Goal: Task Accomplishment & Management: Manage account settings

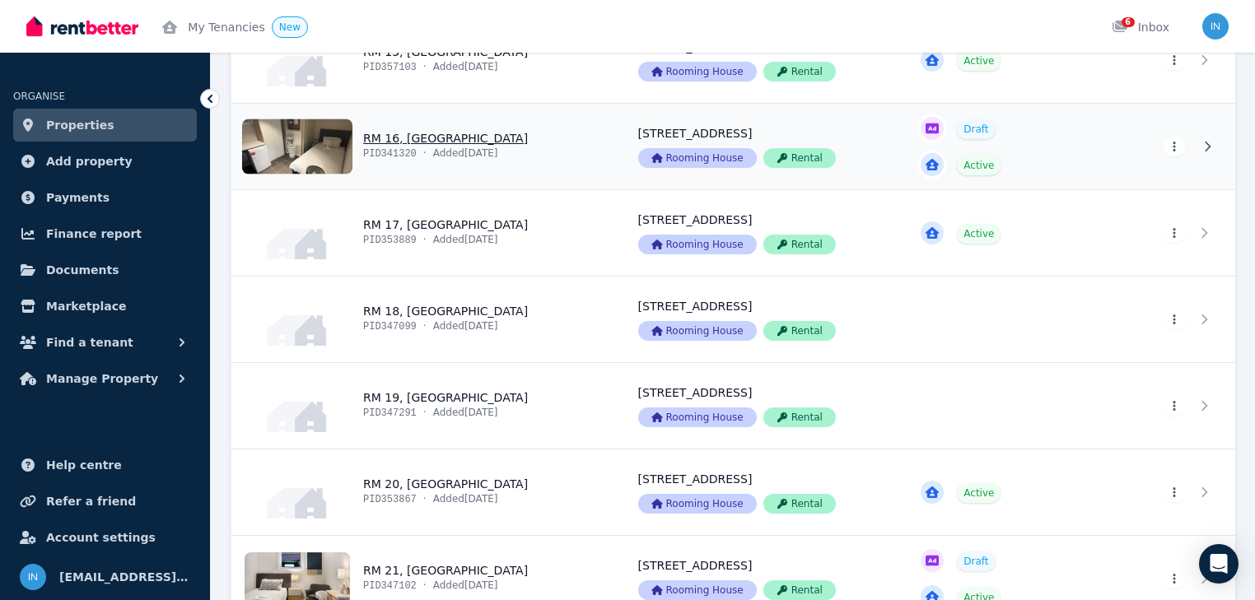
scroll to position [1647, 0]
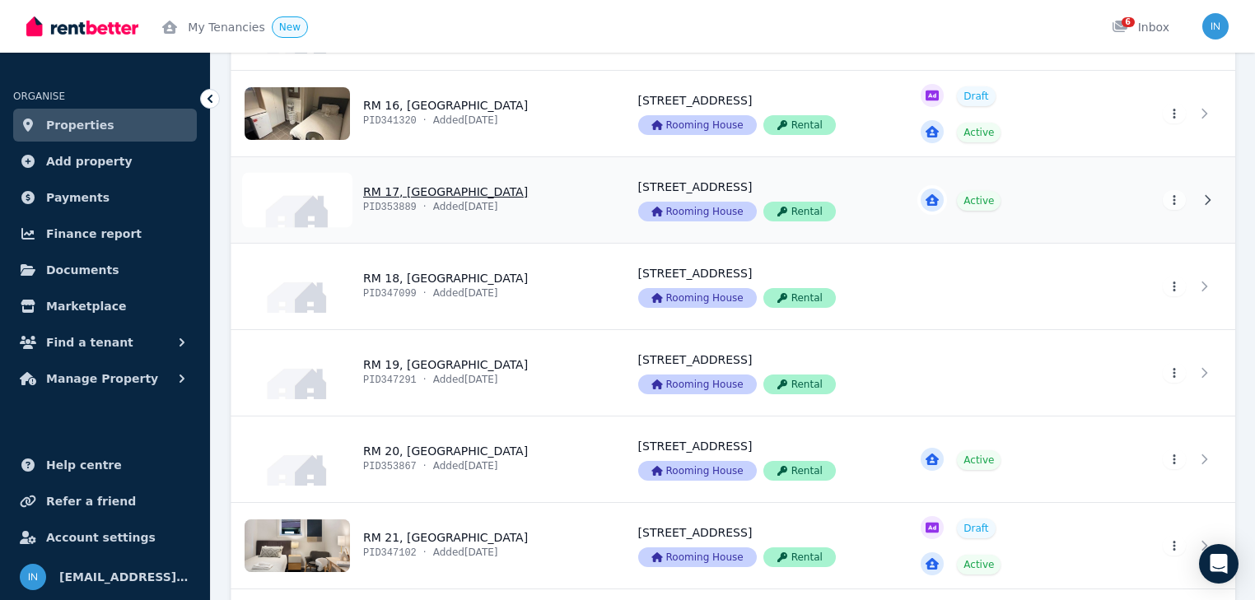
click at [393, 191] on link "View property details" at bounding box center [424, 200] width 387 height 86
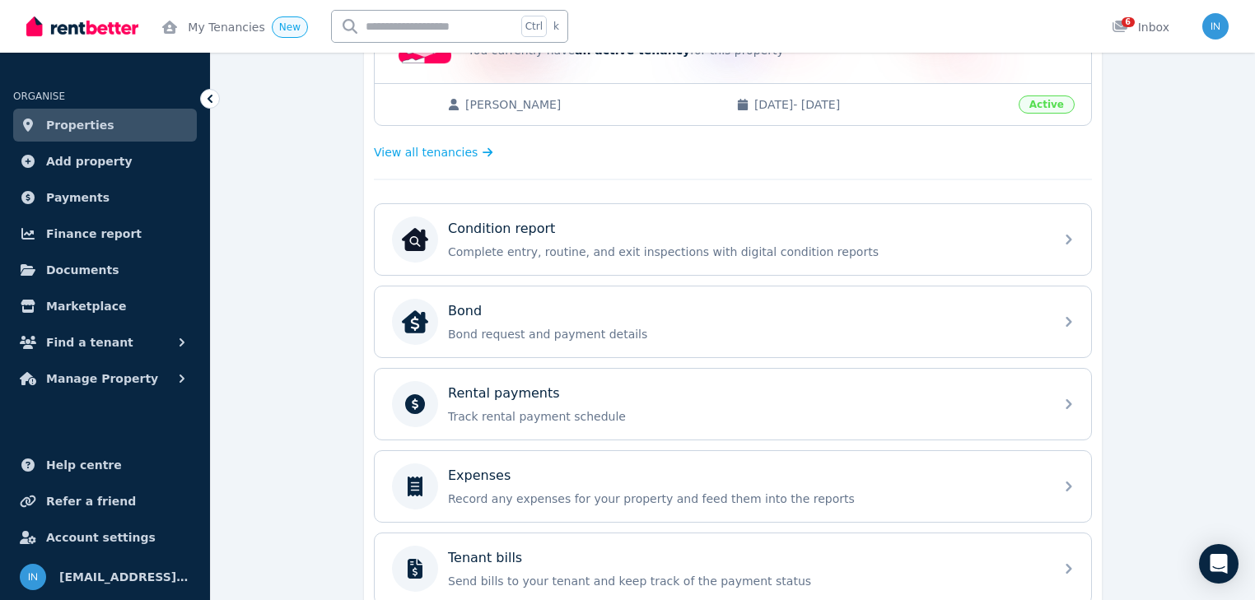
scroll to position [461, 0]
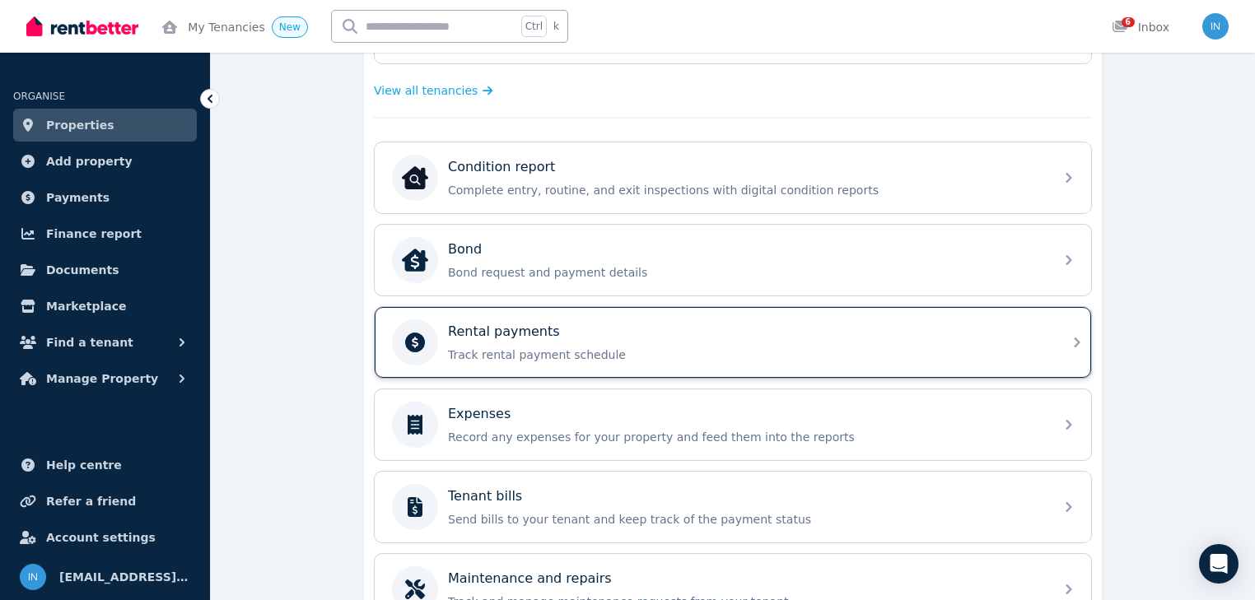
click at [496, 332] on p "Rental payments" at bounding box center [504, 332] width 112 height 20
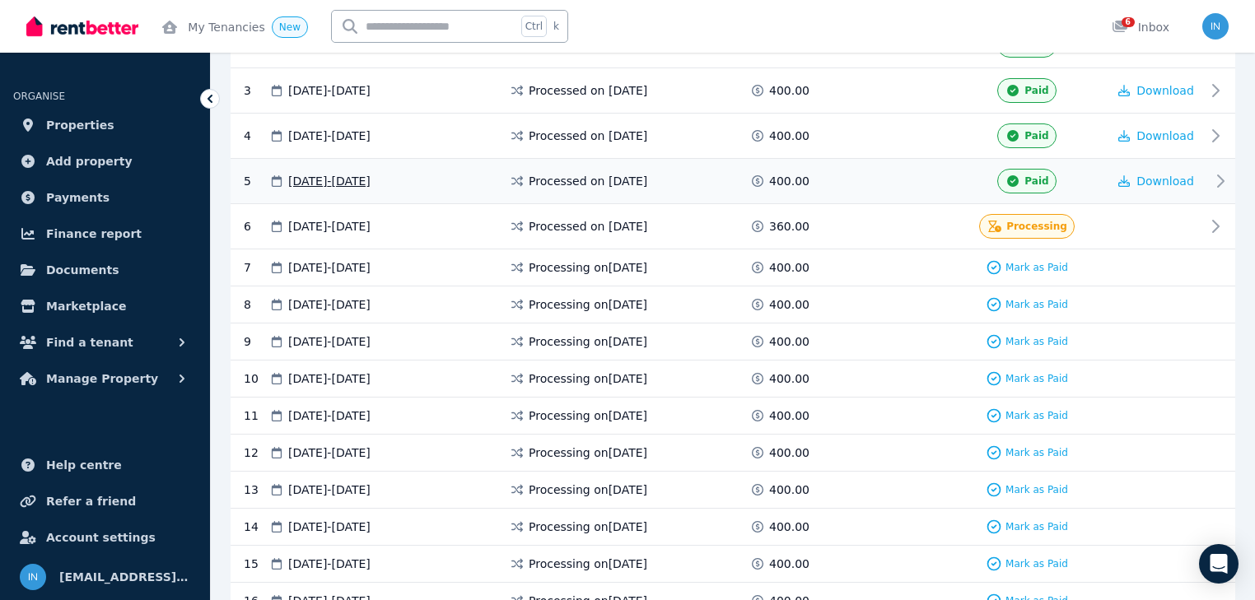
scroll to position [461, 0]
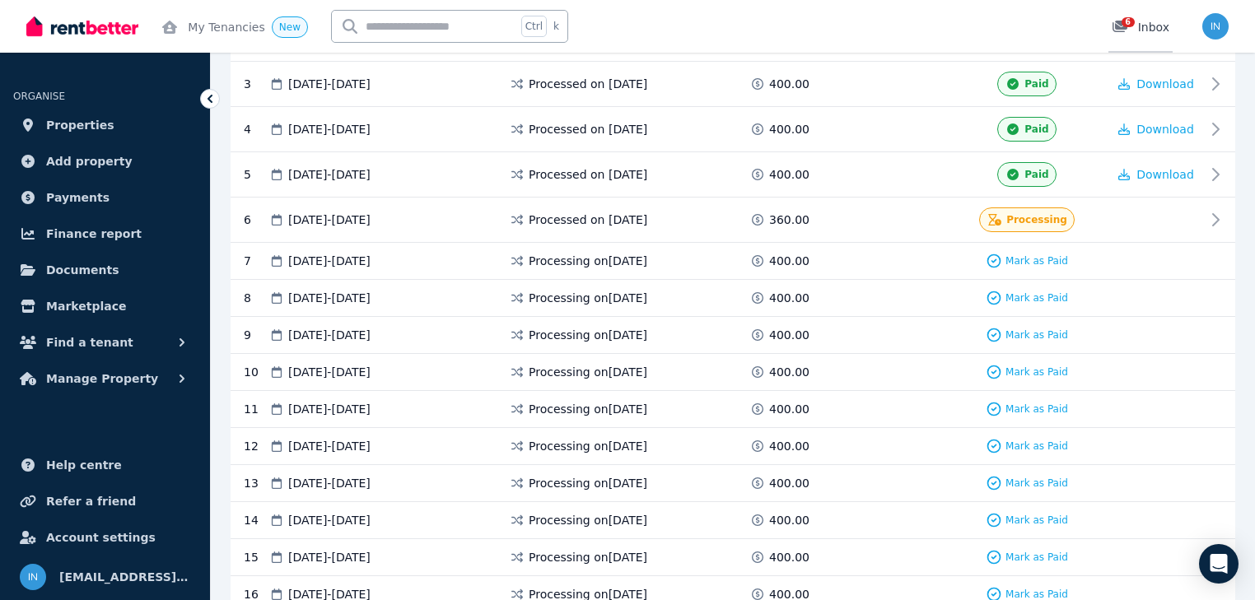
click at [1136, 21] on div "6" at bounding box center [1125, 27] width 26 height 16
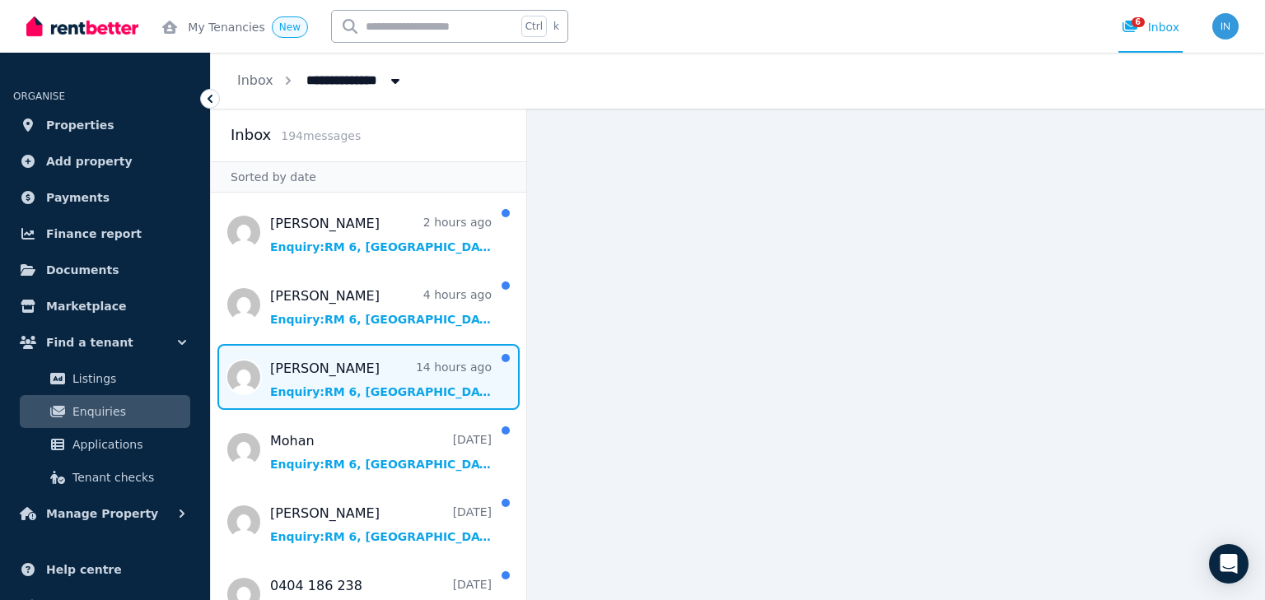
click at [301, 370] on span "Message list" at bounding box center [368, 377] width 315 height 66
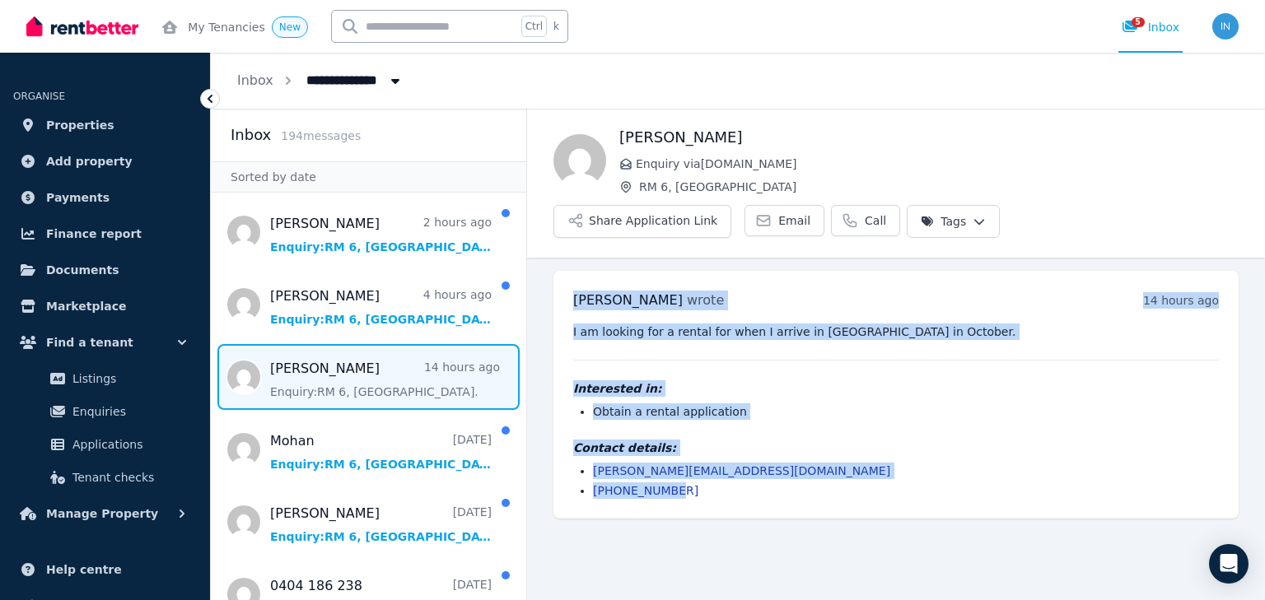
drag, startPoint x: 566, startPoint y: 242, endPoint x: 678, endPoint y: 445, distance: 232.6
click at [684, 454] on div "[PERSON_NAME] wrote 14 hours ago 12:37 am [DATE][DATE] I am looking for a renta…" at bounding box center [895, 395] width 685 height 248
copy div "[PERSON_NAME] wrote 14 hours ago 12:37 am [DATE][DATE] I am looking for a renta…"
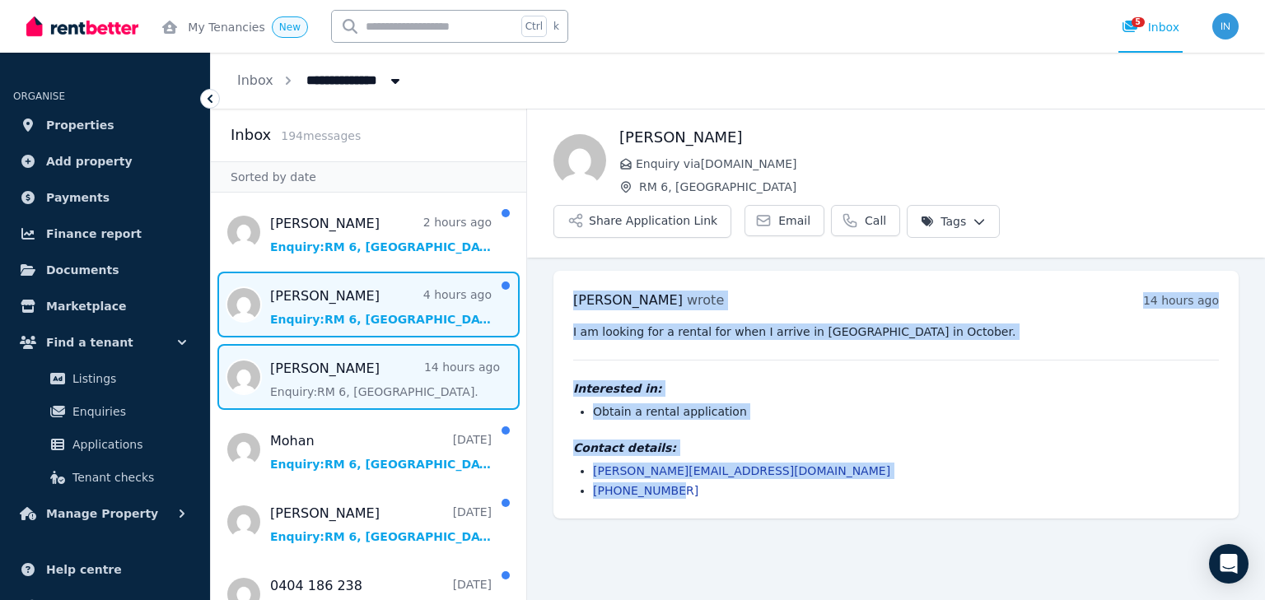
click at [329, 301] on span "Message list" at bounding box center [368, 305] width 315 height 66
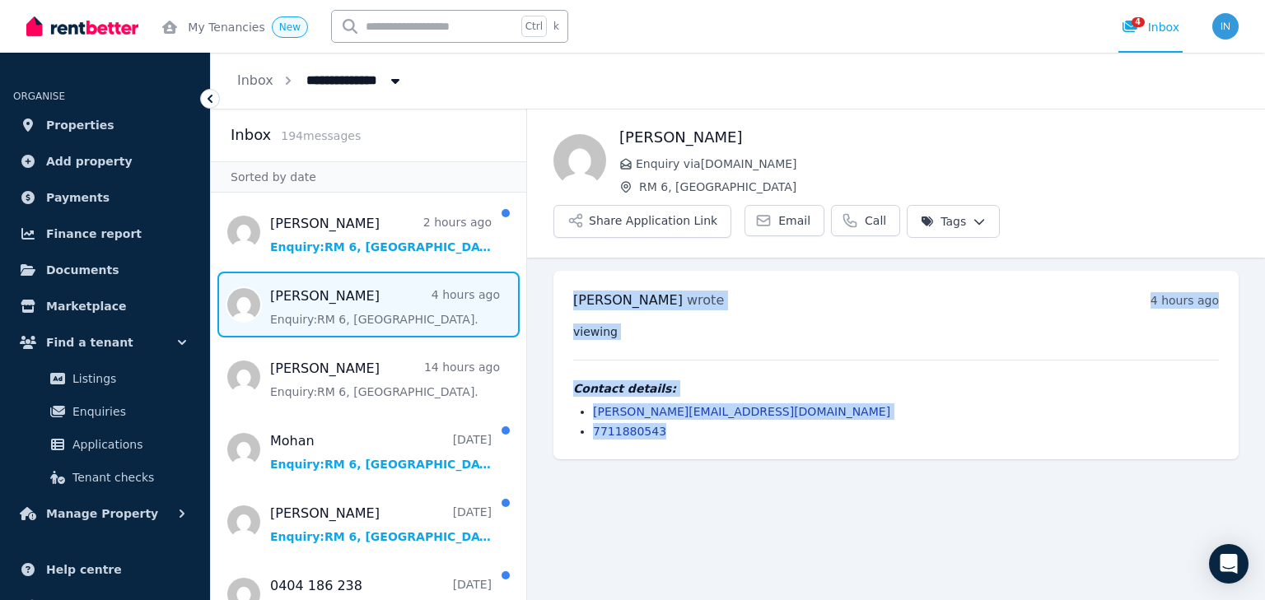
drag, startPoint x: 566, startPoint y: 238, endPoint x: 802, endPoint y: 398, distance: 284.5
click at [802, 398] on div "[PERSON_NAME] wrote 4 hours ago 11:12 am [DATE][DATE] viewing Contact details: …" at bounding box center [895, 365] width 685 height 189
copy div "[PERSON_NAME] wrote 4 hours ago 11:12 am [DATE][DATE] viewing Contact details: …"
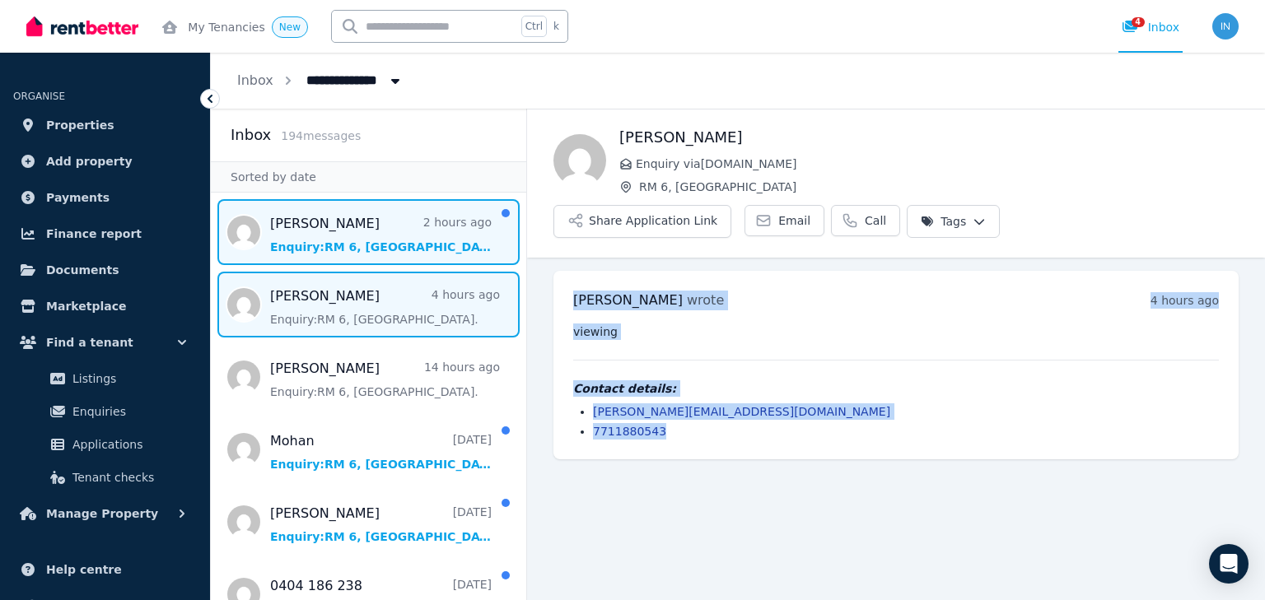
click at [337, 234] on span "Message list" at bounding box center [368, 232] width 315 height 66
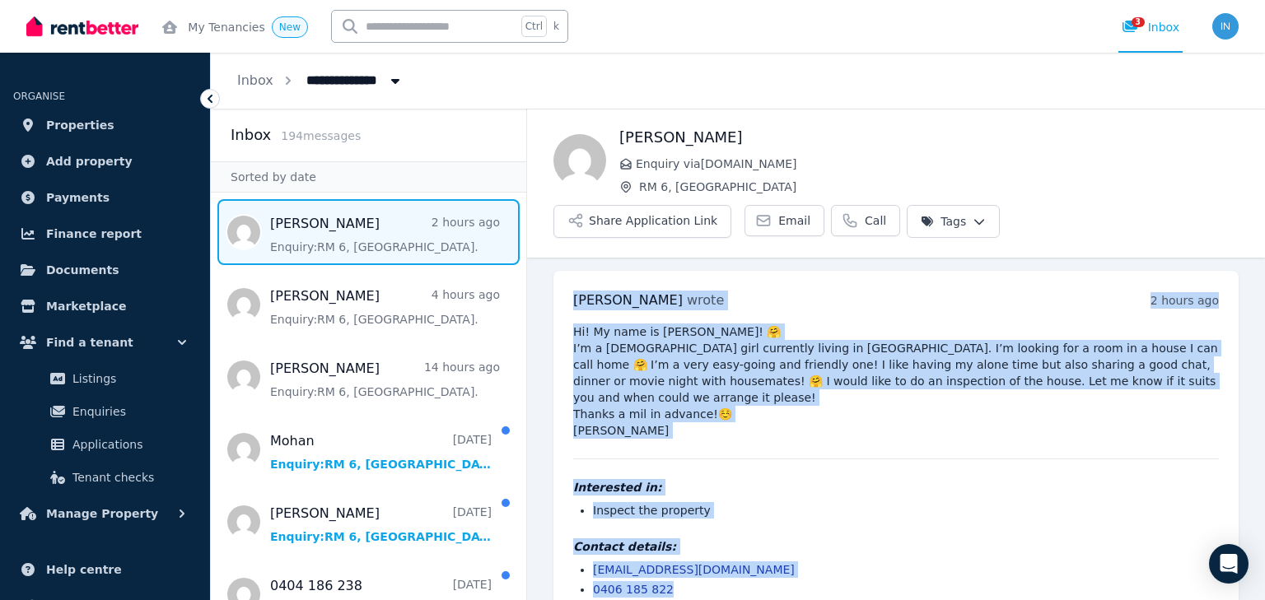
drag, startPoint x: 571, startPoint y: 249, endPoint x: 794, endPoint y: 527, distance: 355.5
click at [794, 527] on div "[PERSON_NAME] wrote 2 hours ago 12:46 pm [DATE][DATE] Hi! My name is [PERSON_NA…" at bounding box center [895, 444] width 685 height 347
copy div "[PERSON_NAME] wrote 2 hours ago 12:46 pm [DATE][DATE] Hi! My name is [PERSON_NA…"
click at [86, 124] on span "Properties" at bounding box center [80, 125] width 68 height 20
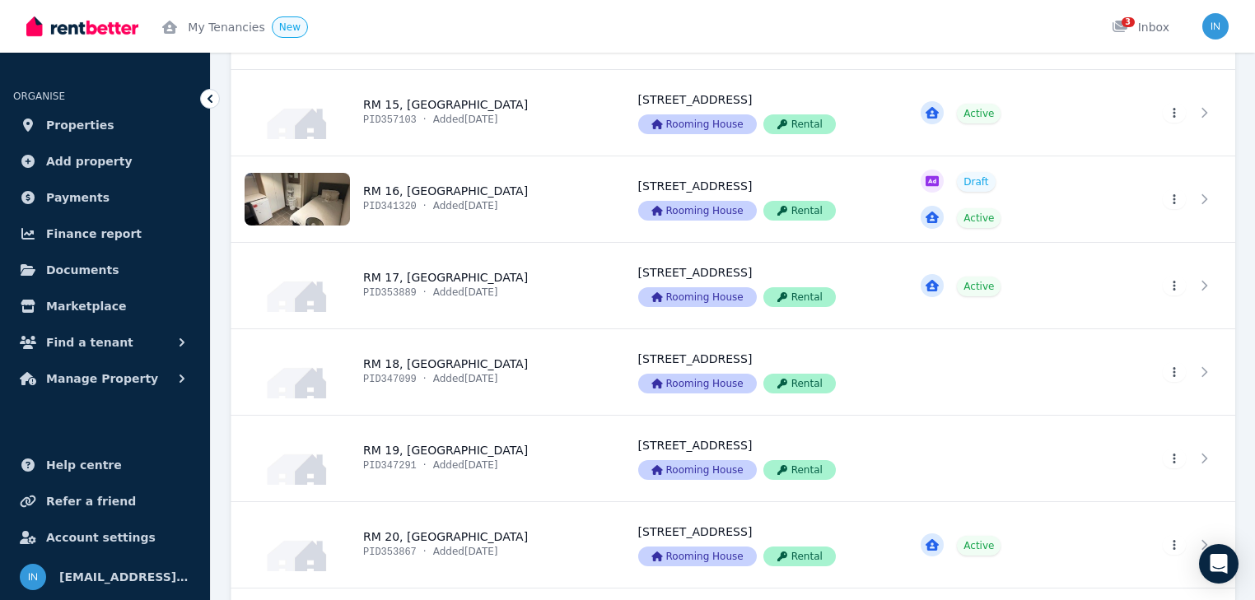
scroll to position [1581, 0]
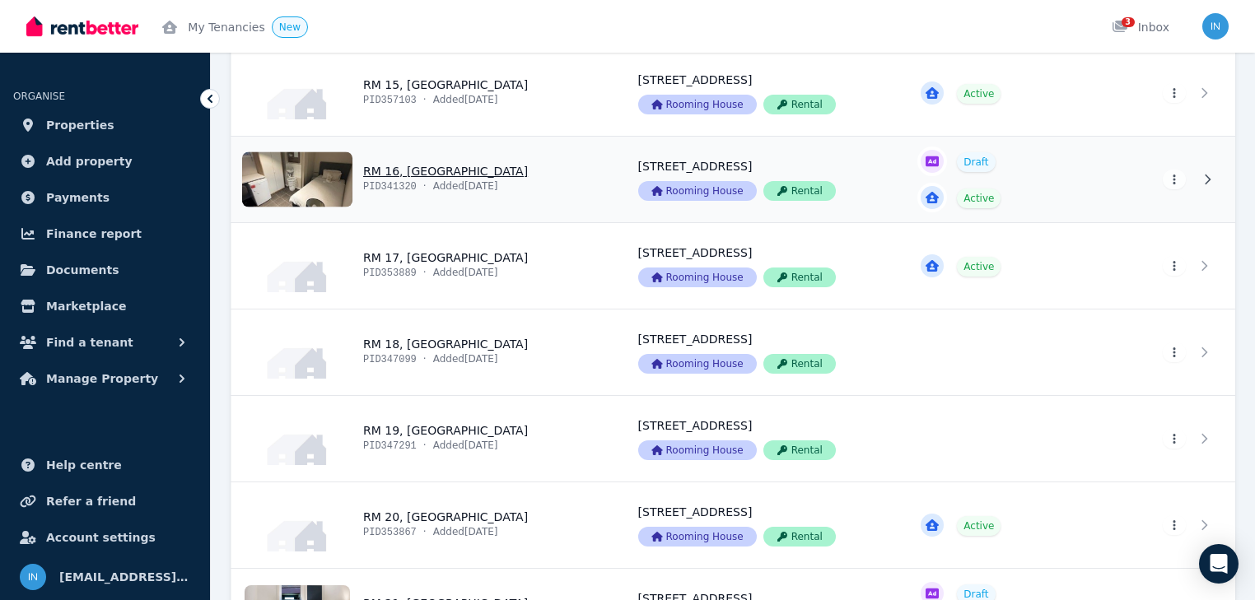
click at [379, 182] on link "View property details" at bounding box center [424, 180] width 387 height 86
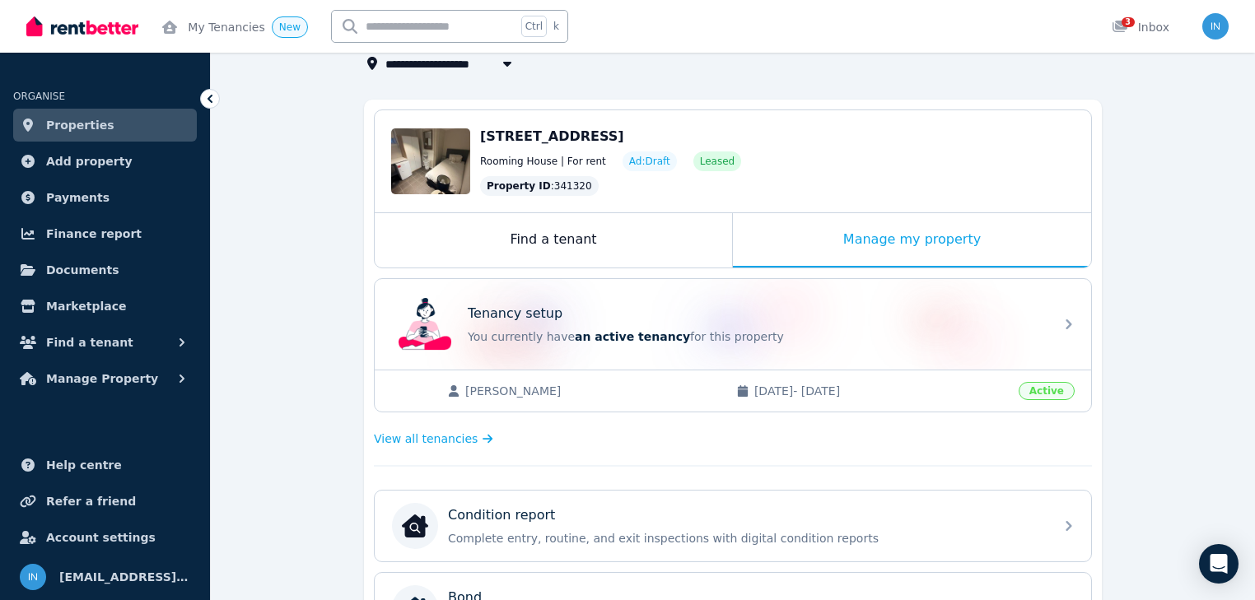
scroll to position [66, 0]
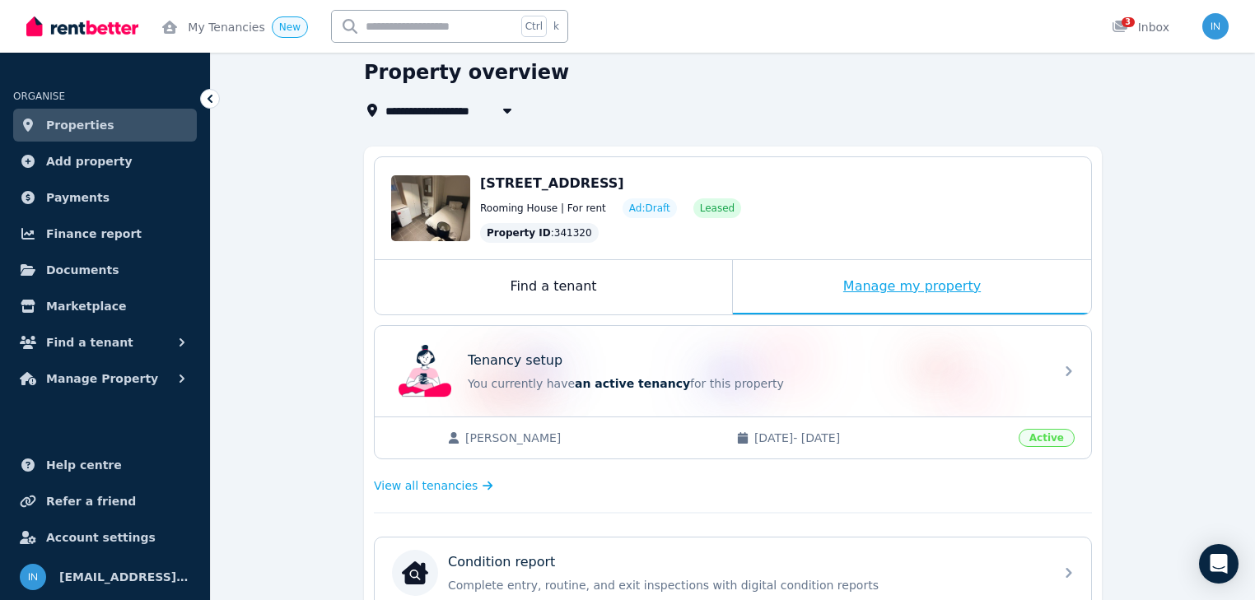
click at [899, 287] on div "Manage my property" at bounding box center [912, 287] width 358 height 54
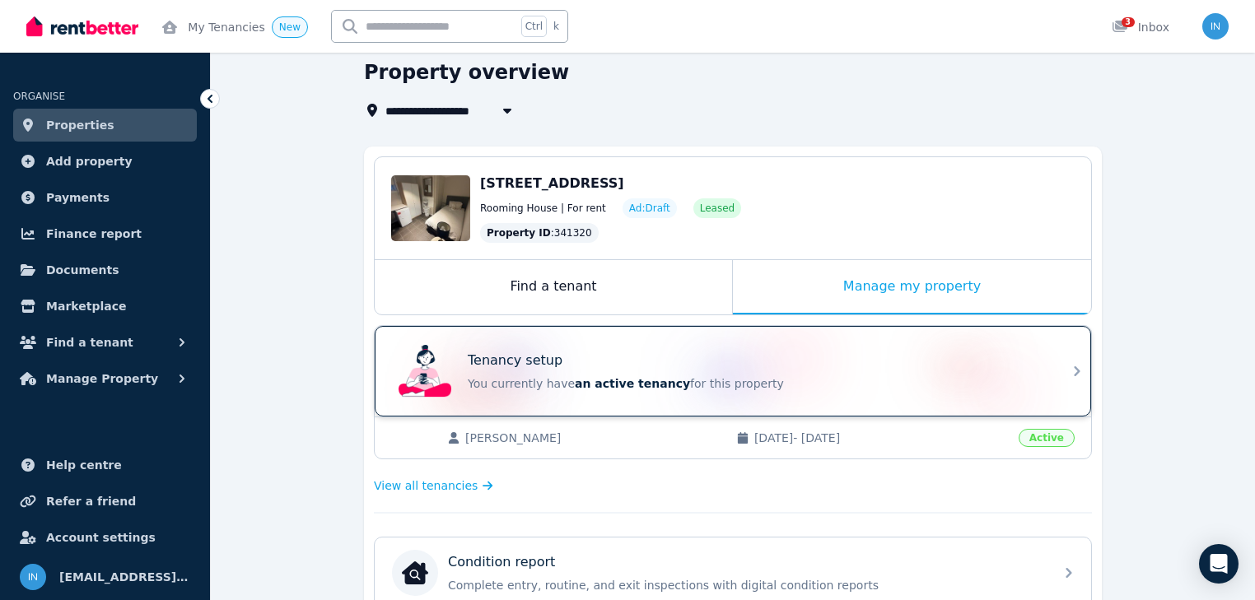
click at [558, 389] on p "You currently have an active tenancy for this property" at bounding box center [756, 383] width 576 height 16
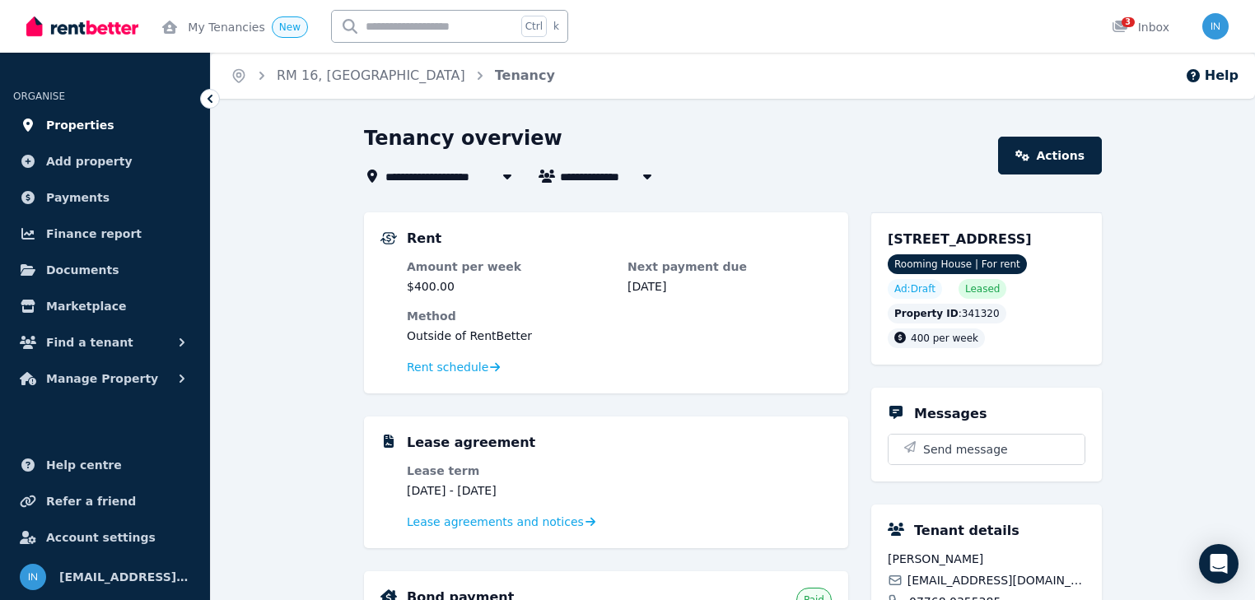
click at [62, 128] on span "Properties" at bounding box center [80, 125] width 68 height 20
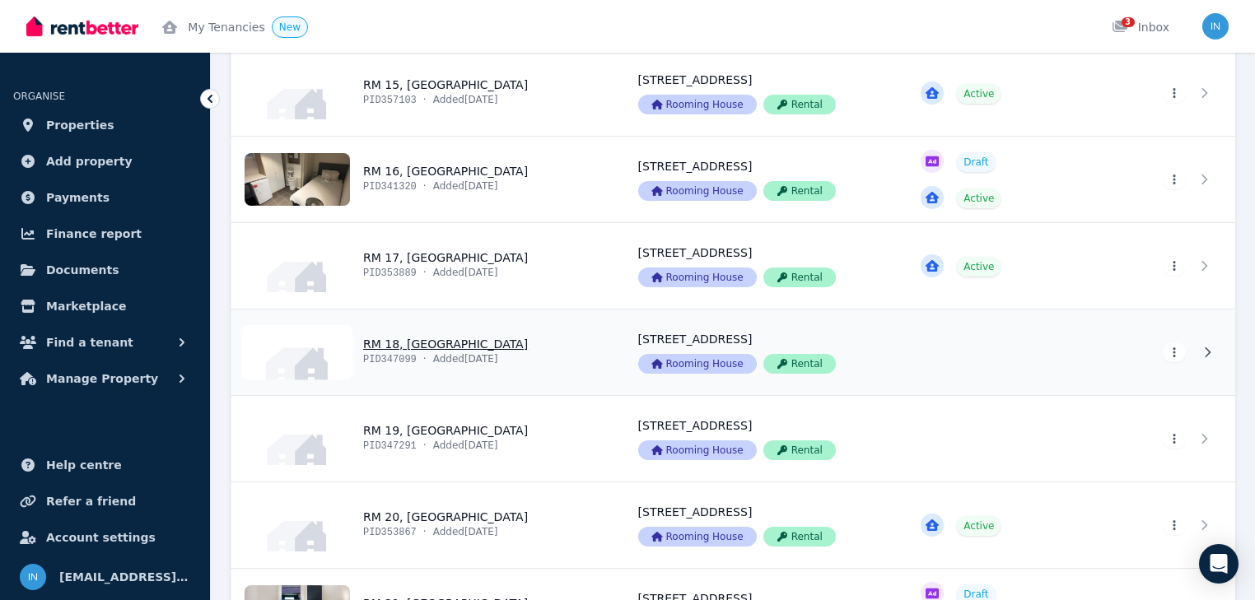
scroll to position [1515, 0]
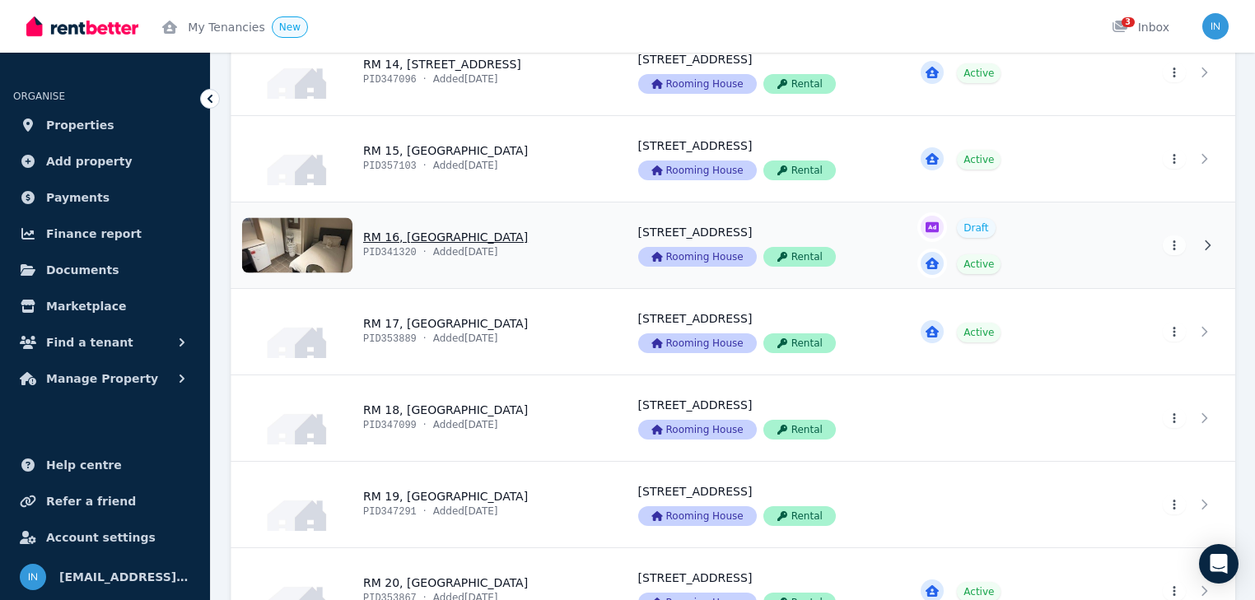
click at [440, 239] on link "View property details" at bounding box center [424, 246] width 387 height 86
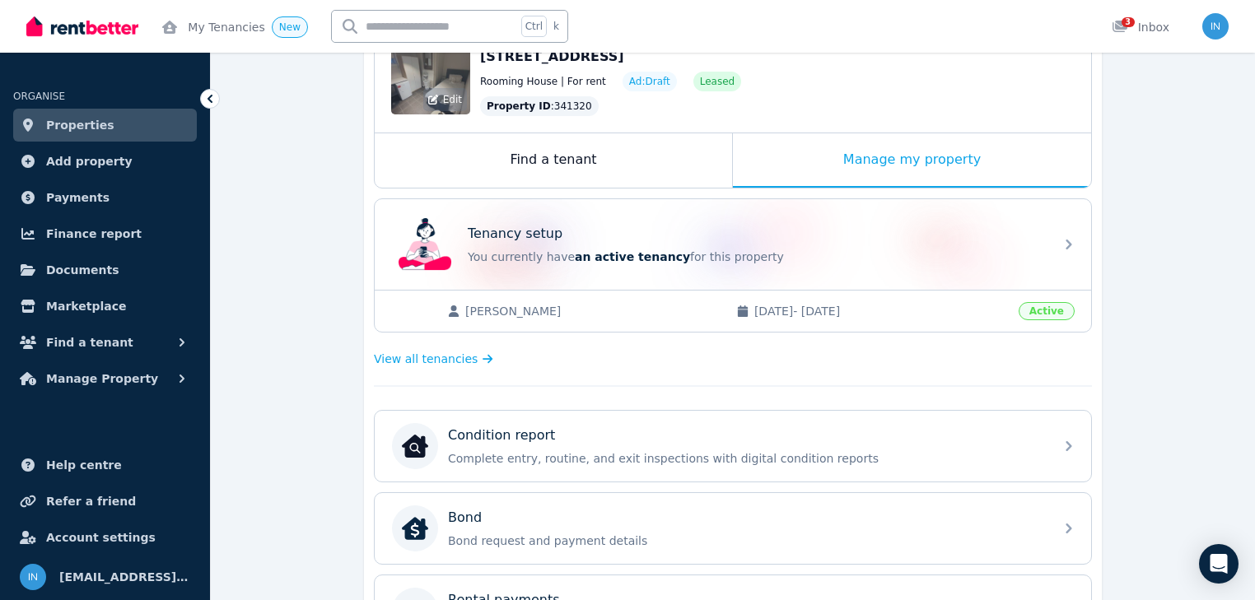
scroll to position [198, 0]
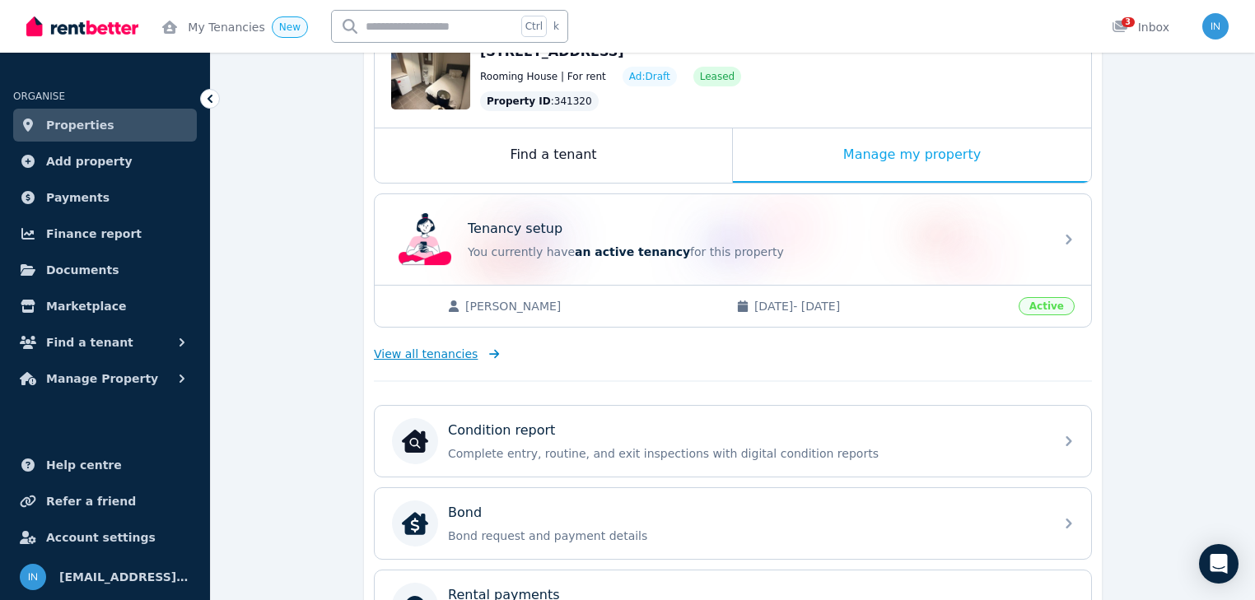
click at [450, 354] on span "View all tenancies" at bounding box center [426, 354] width 104 height 16
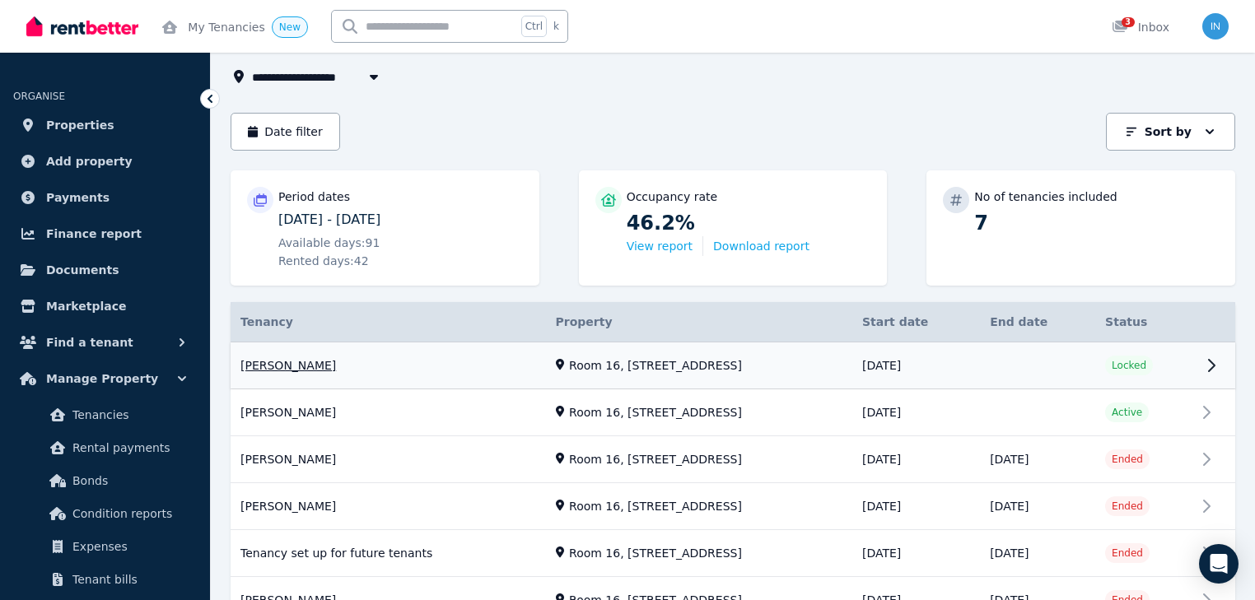
scroll to position [132, 0]
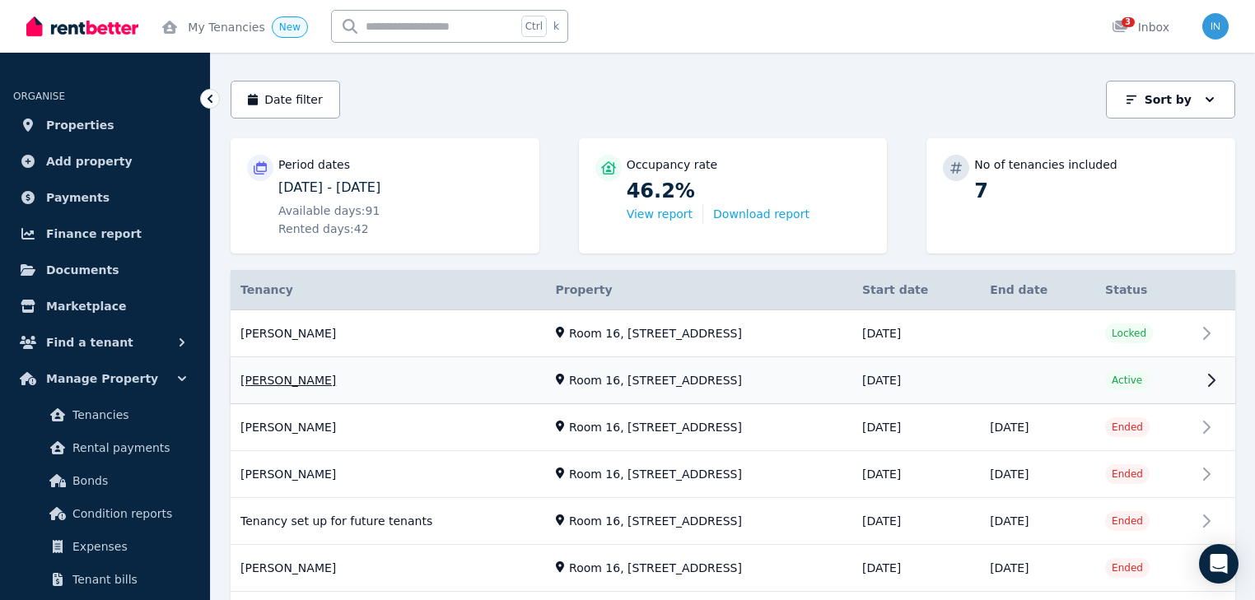
click at [259, 384] on link "View property details" at bounding box center [733, 381] width 1004 height 46
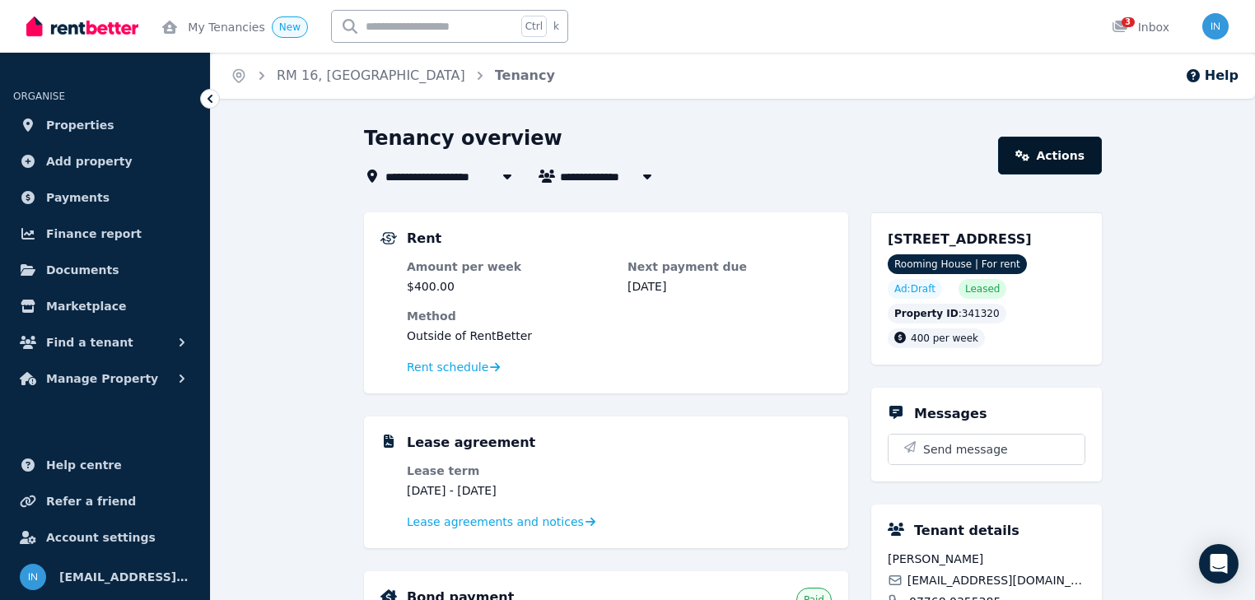
click at [1054, 153] on link "Actions" at bounding box center [1050, 156] width 104 height 38
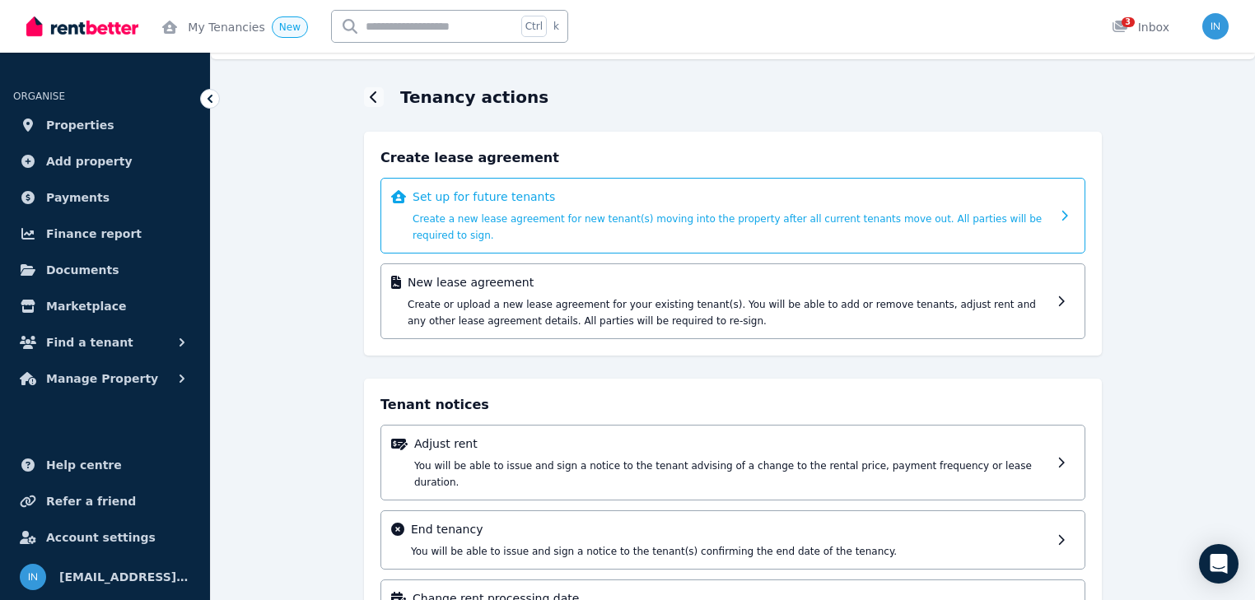
scroll to position [90, 0]
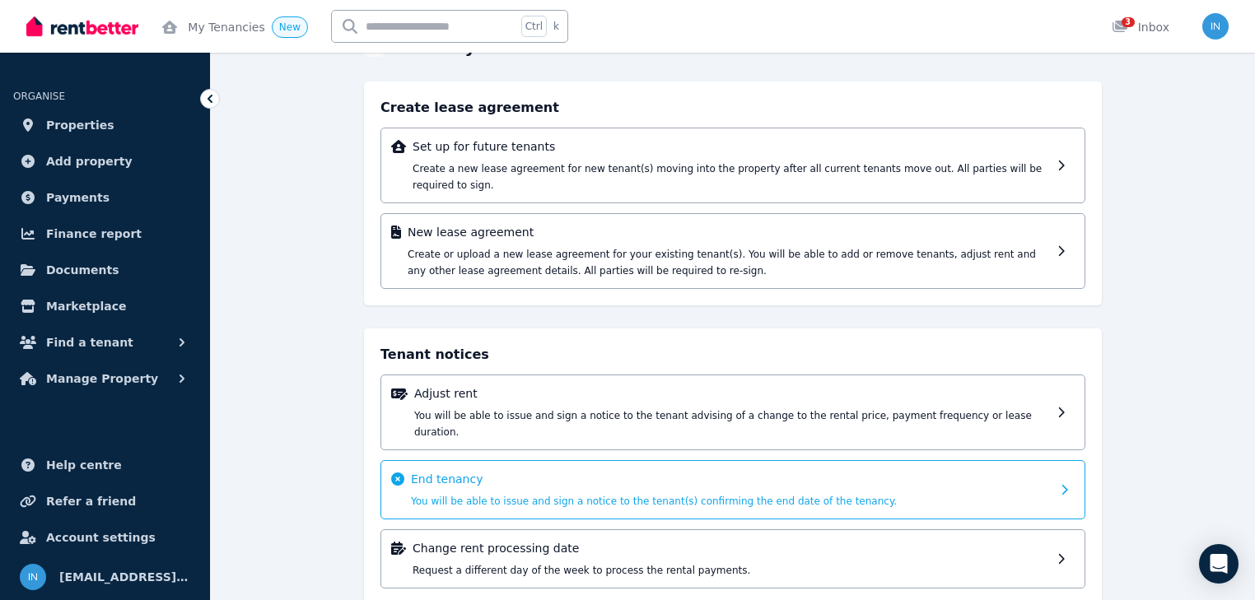
click at [478, 471] on p "End tenancy" at bounding box center [731, 479] width 640 height 16
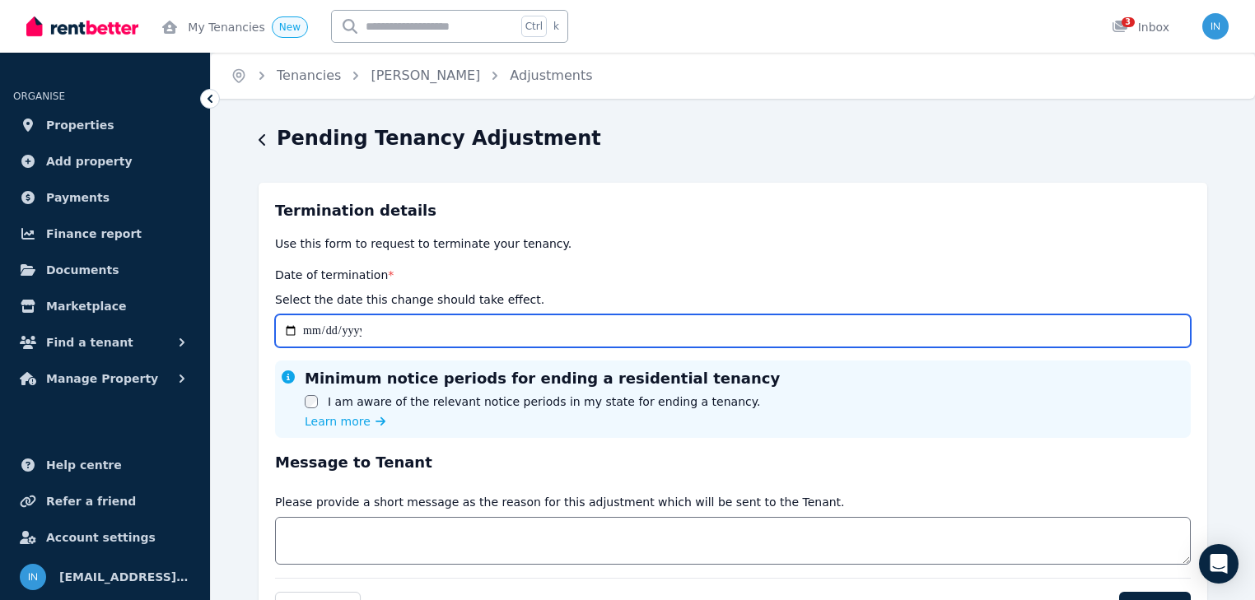
click at [309, 331] on input "Date of termination *" at bounding box center [733, 331] width 916 height 33
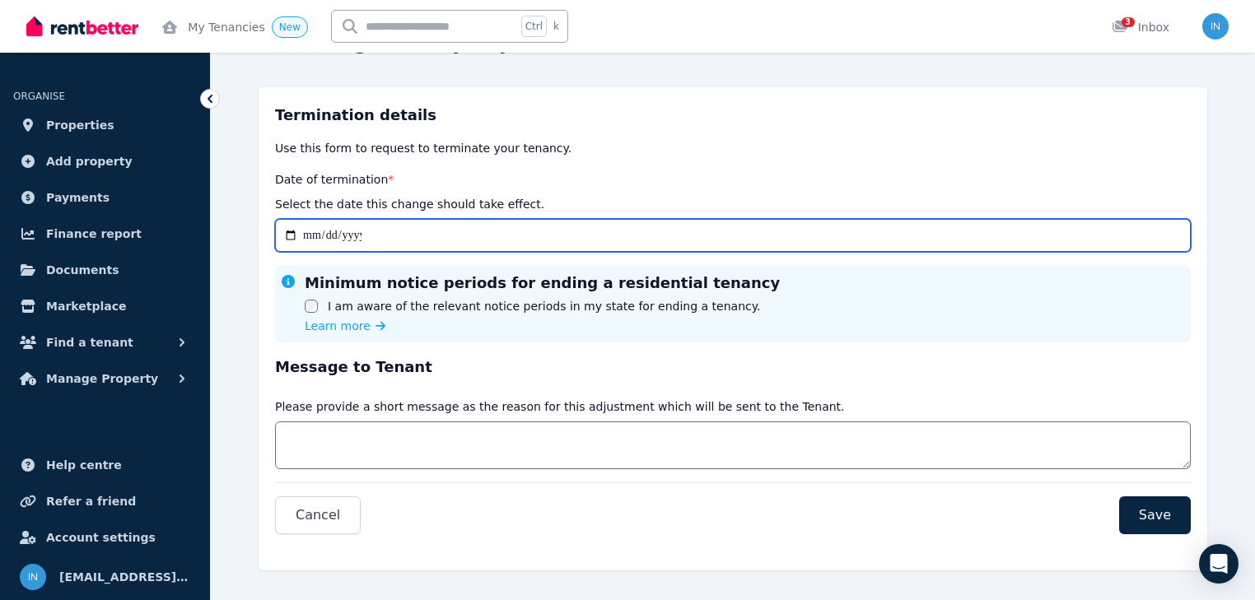
scroll to position [45, 0]
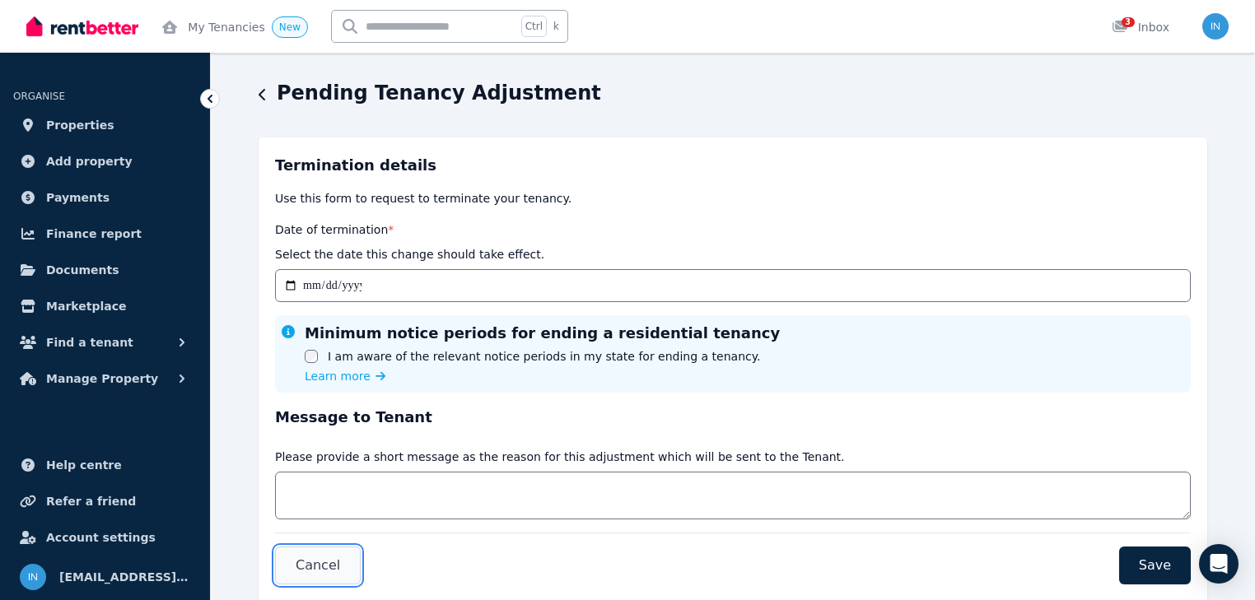
click at [315, 575] on button "Cancel" at bounding box center [318, 566] width 86 height 38
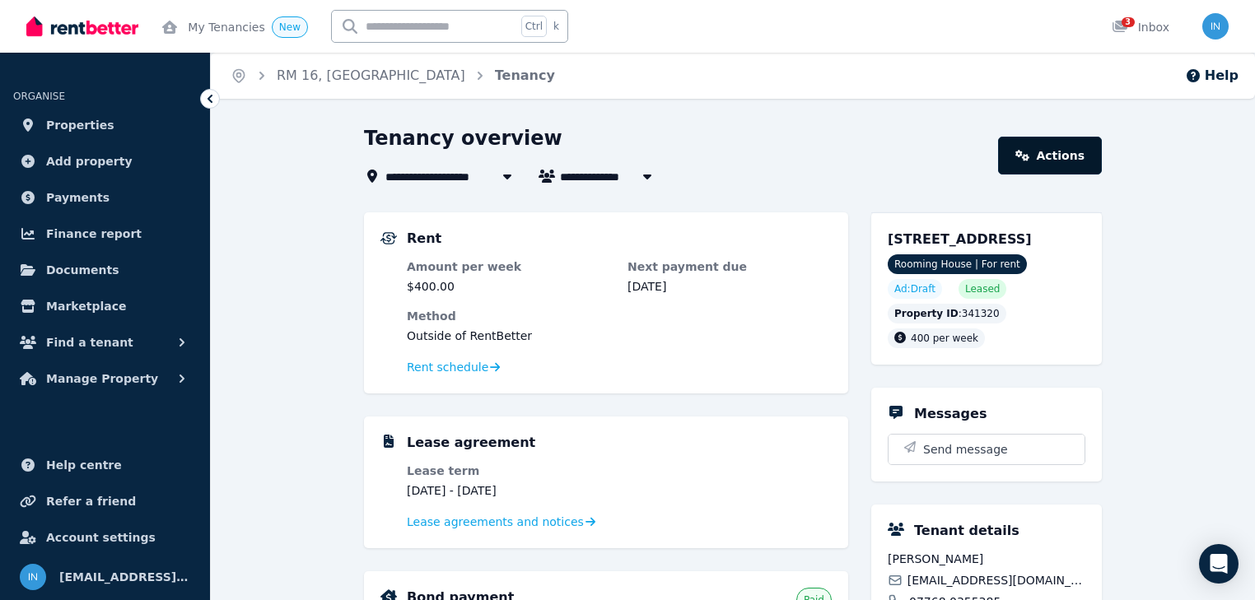
click at [1030, 151] on icon at bounding box center [1022, 156] width 15 height 12
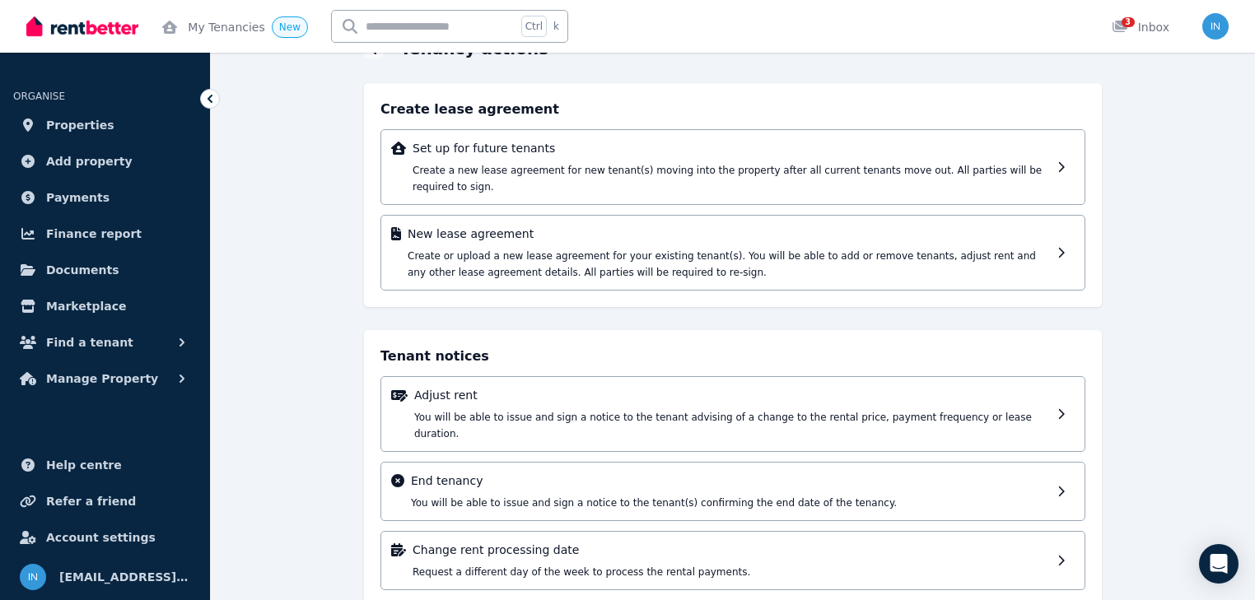
scroll to position [90, 0]
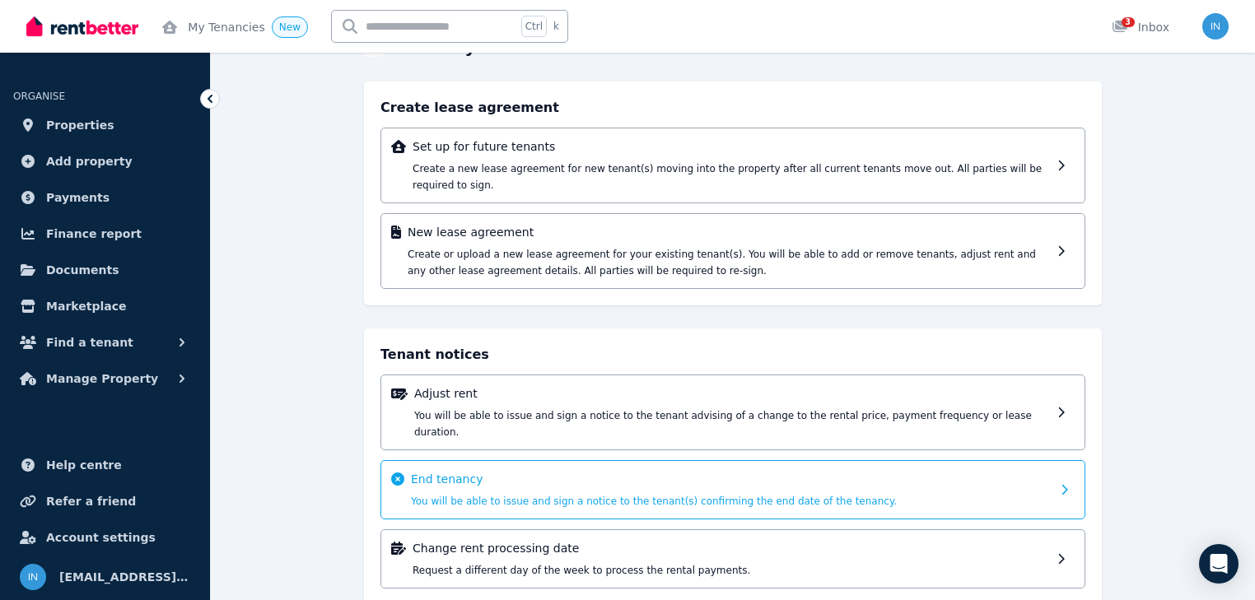
click at [458, 471] on p "End tenancy" at bounding box center [731, 479] width 640 height 16
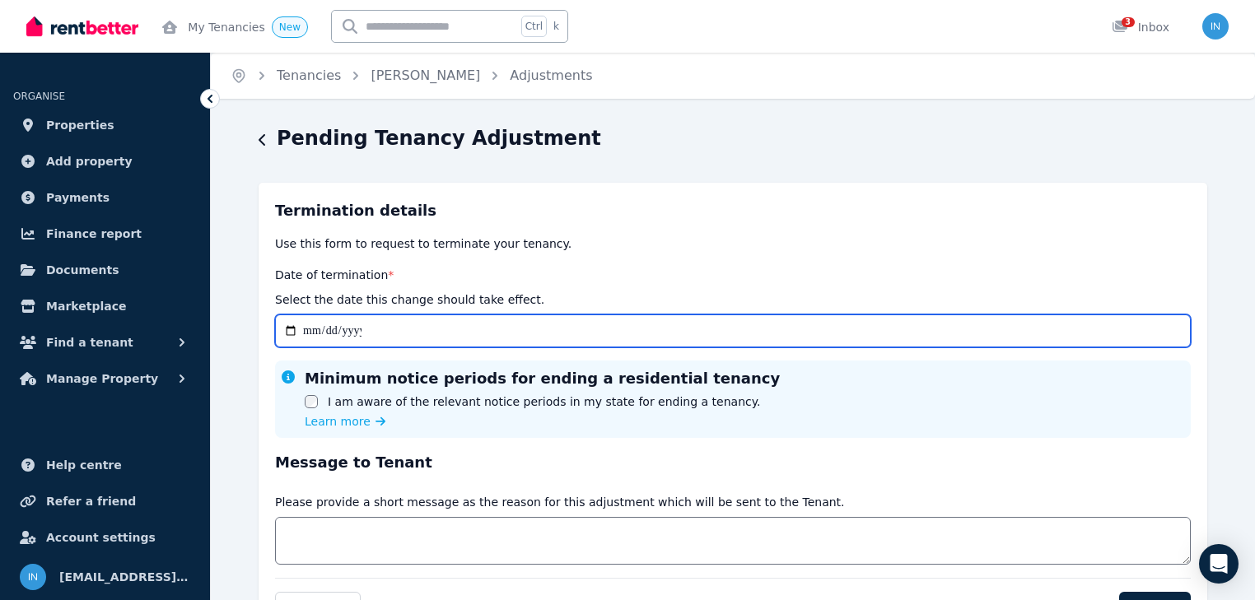
click at [306, 323] on input "Date of termination *" at bounding box center [733, 331] width 916 height 33
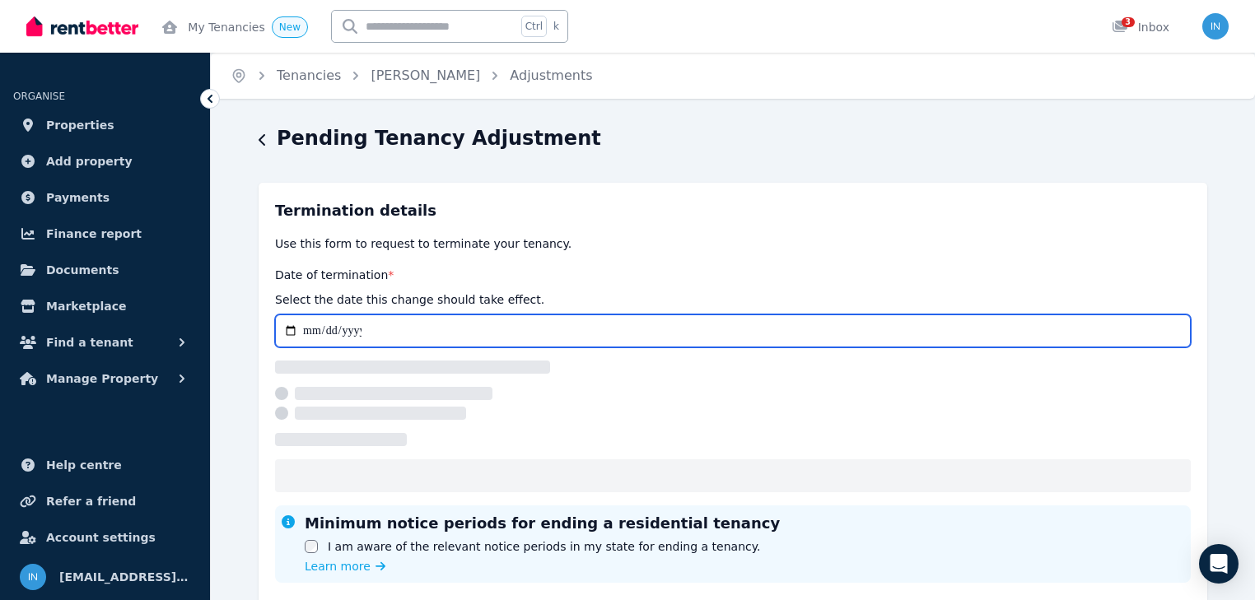
type input "**********"
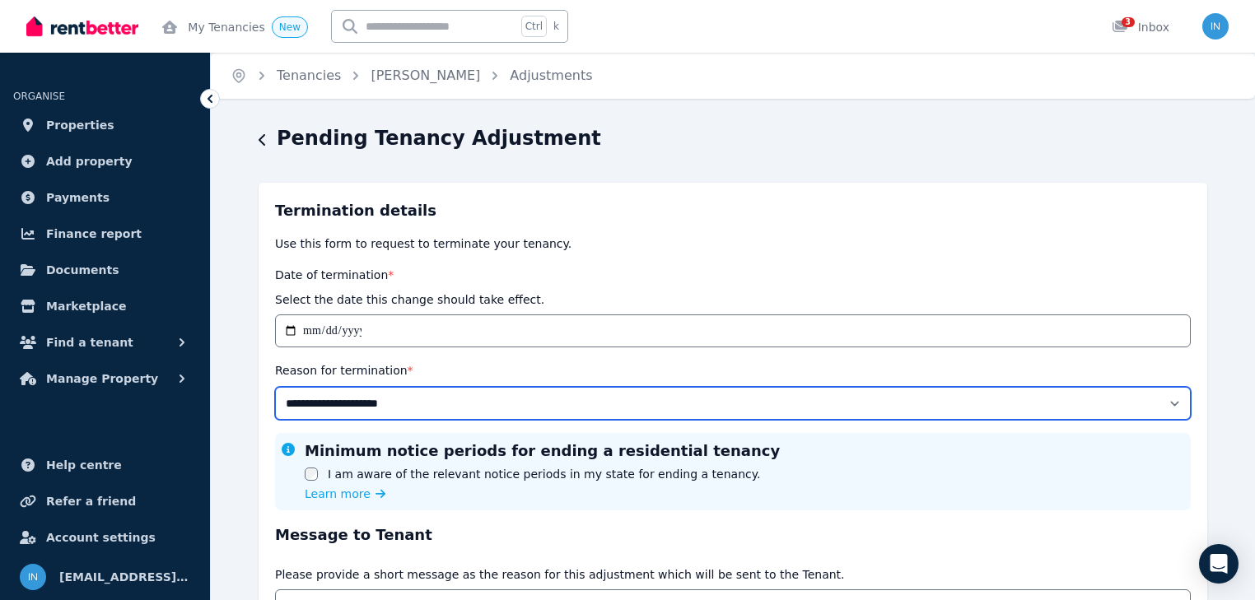
click at [1166, 402] on select "**********" at bounding box center [733, 403] width 916 height 33
select select "**********"
click at [275, 387] on select "**********" at bounding box center [733, 403] width 916 height 33
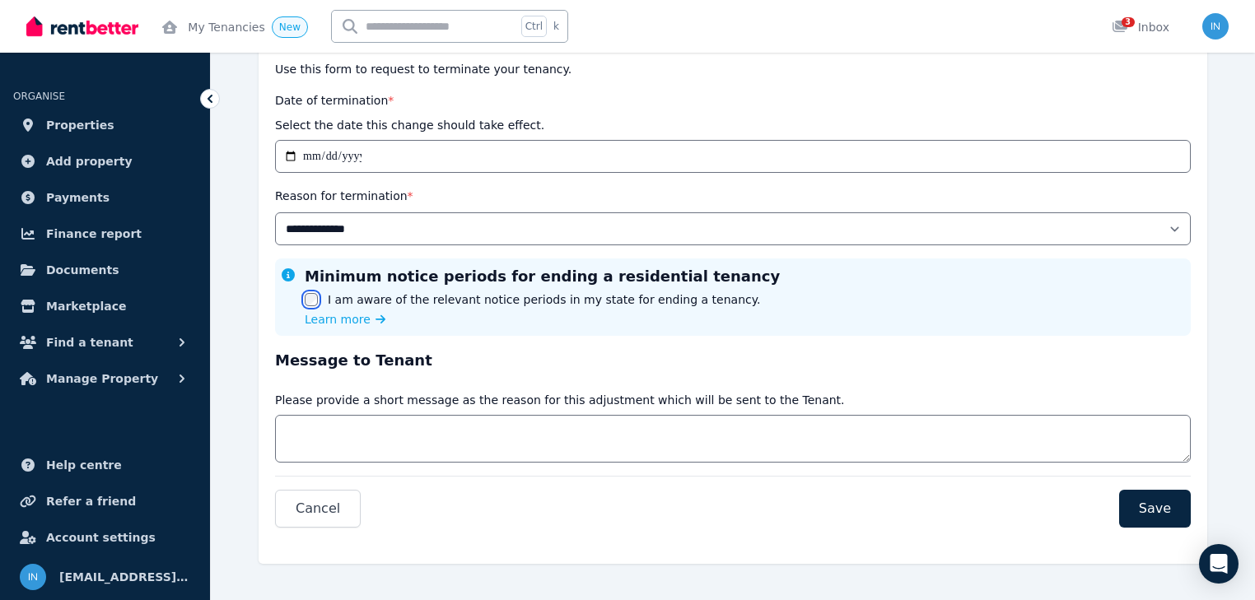
scroll to position [184, 0]
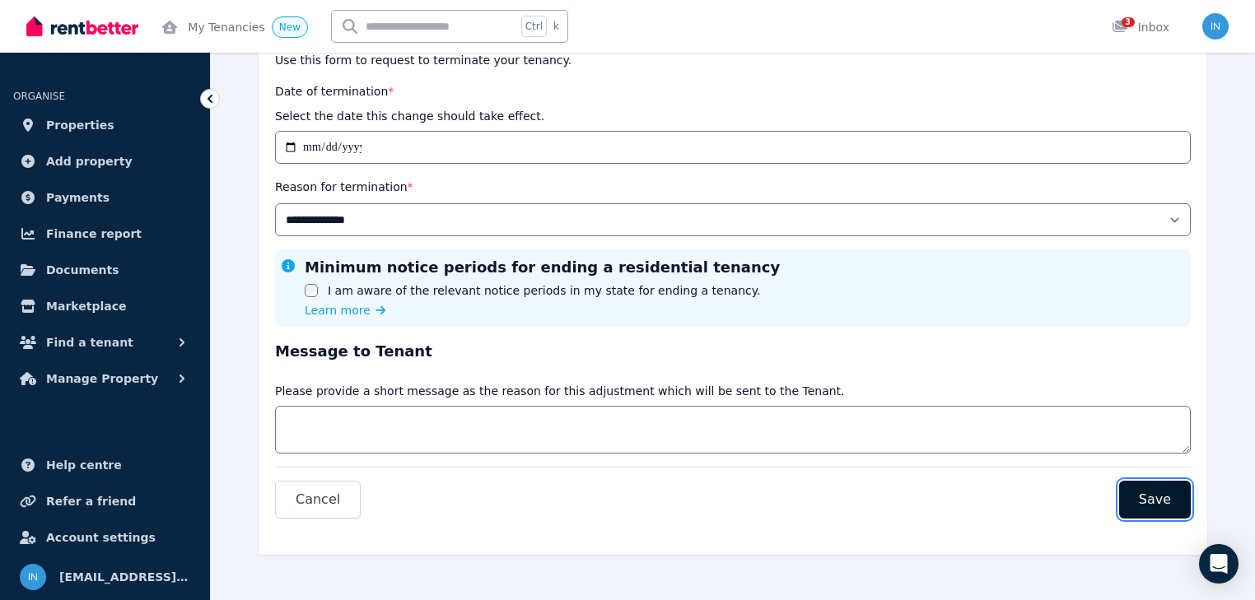
click at [1159, 500] on span "Save" at bounding box center [1155, 500] width 32 height 20
click at [1156, 498] on span "Save" at bounding box center [1155, 500] width 32 height 20
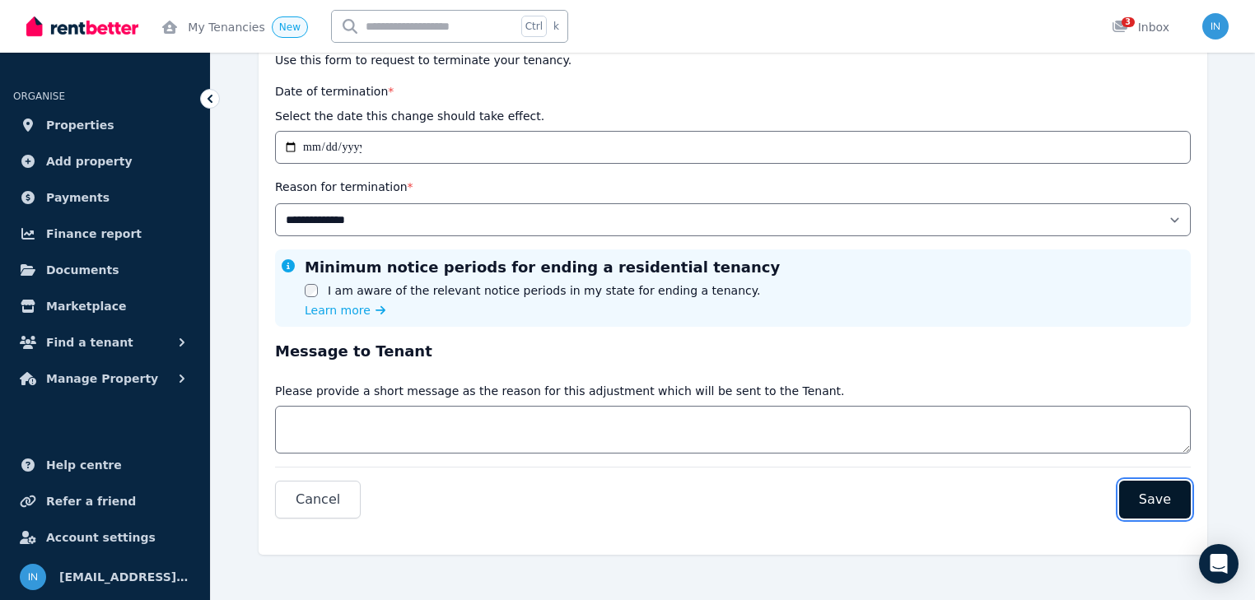
click at [1156, 498] on span "Save" at bounding box center [1155, 500] width 32 height 20
click at [1156, 497] on span "Save" at bounding box center [1155, 500] width 32 height 20
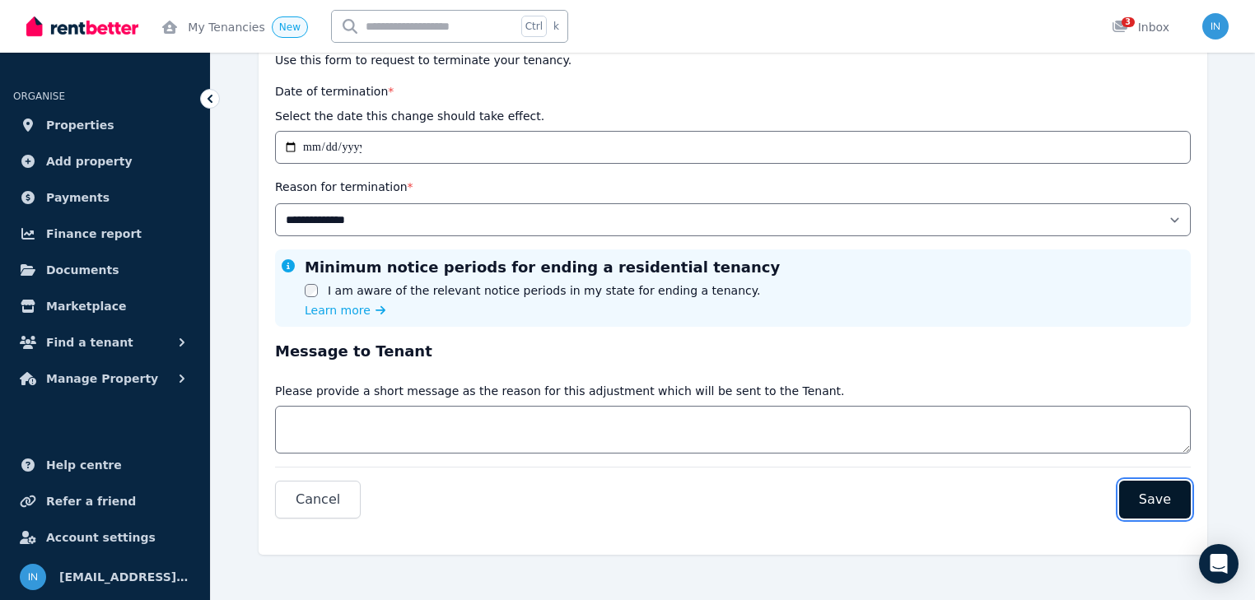
click at [1156, 497] on span "Save" at bounding box center [1155, 500] width 32 height 20
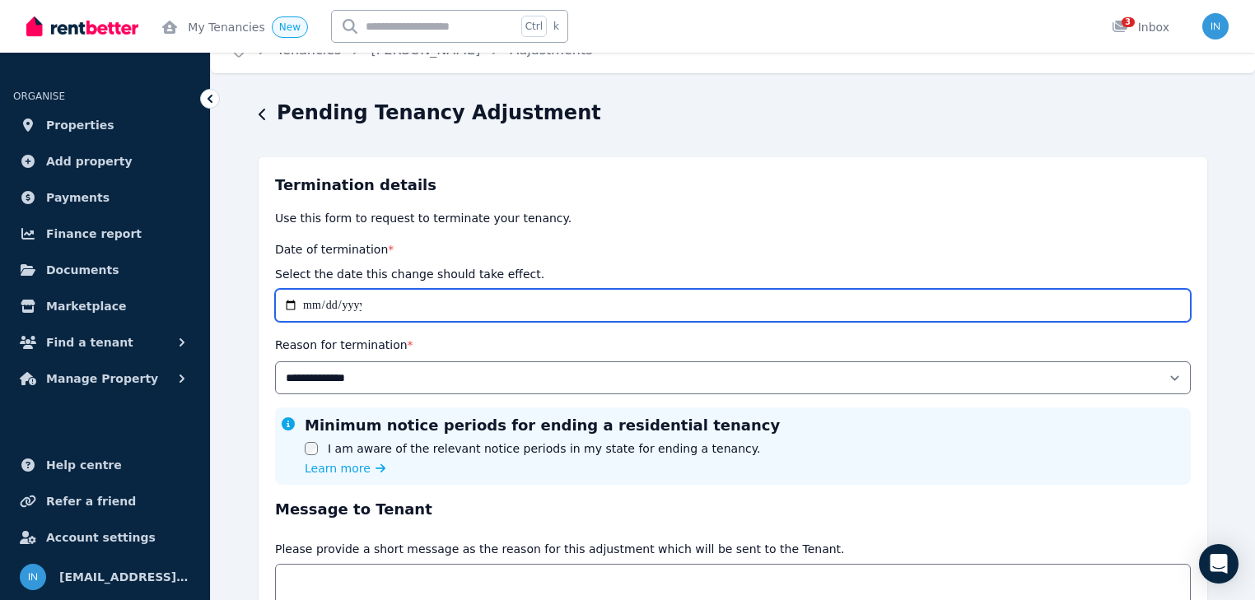
scroll to position [66, 0]
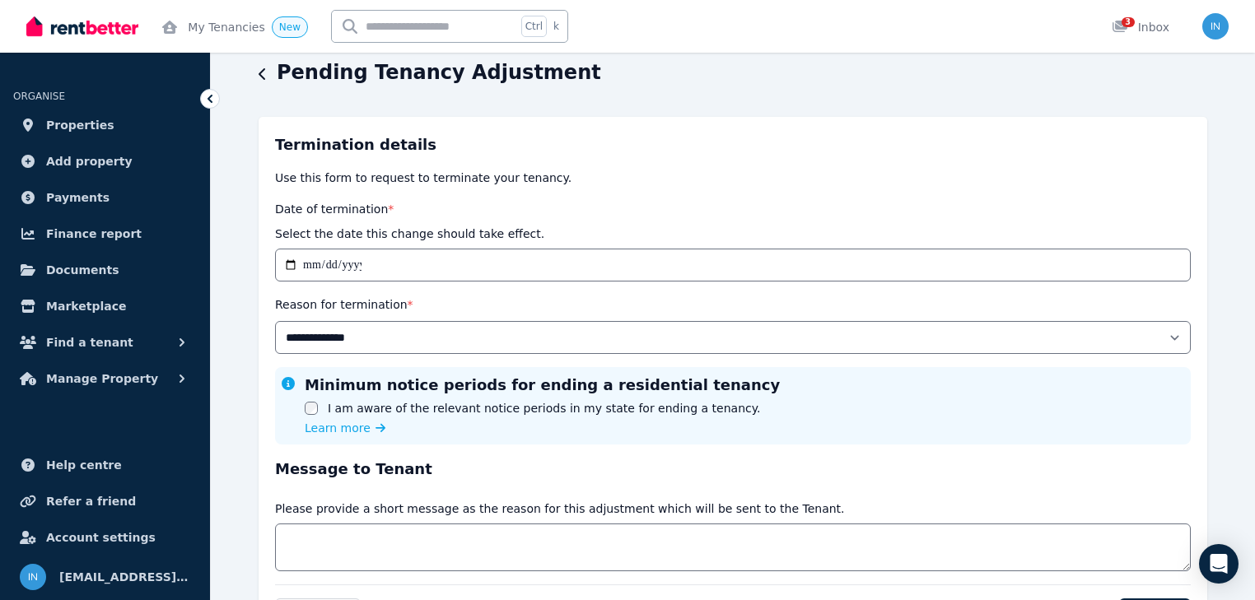
click at [924, 433] on div "Minimum notice periods for ending a residential tenancy I am aware of the relev…" at bounding box center [733, 406] width 902 height 64
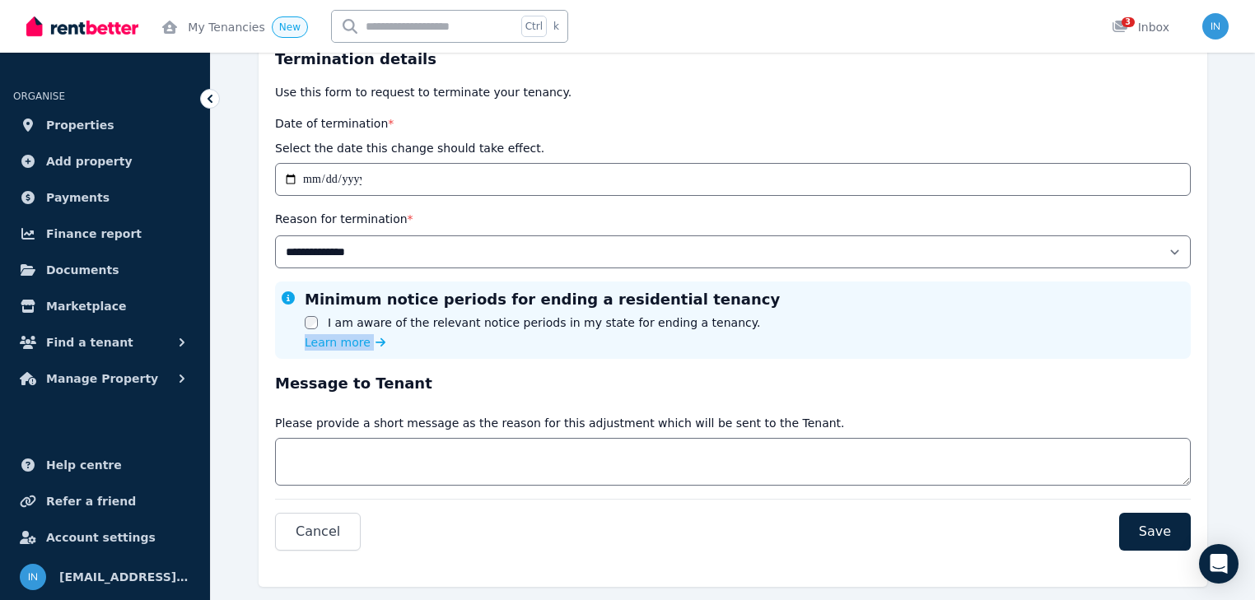
scroll to position [184, 0]
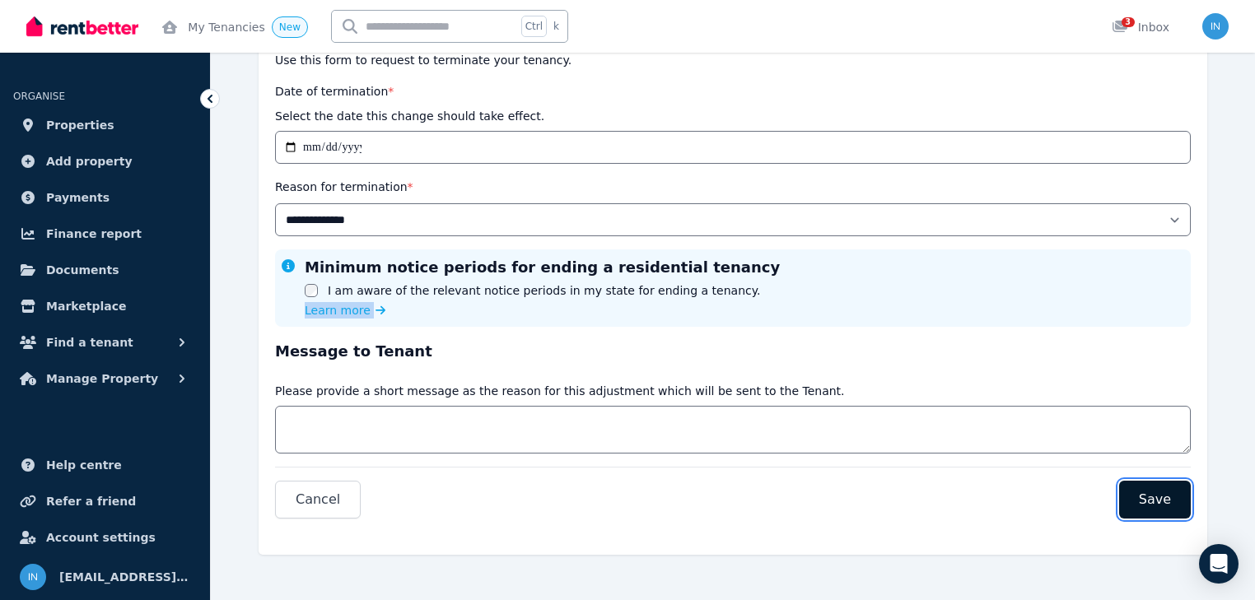
click at [1154, 497] on span "Save" at bounding box center [1155, 500] width 32 height 20
click at [1149, 495] on span "Save" at bounding box center [1155, 500] width 32 height 20
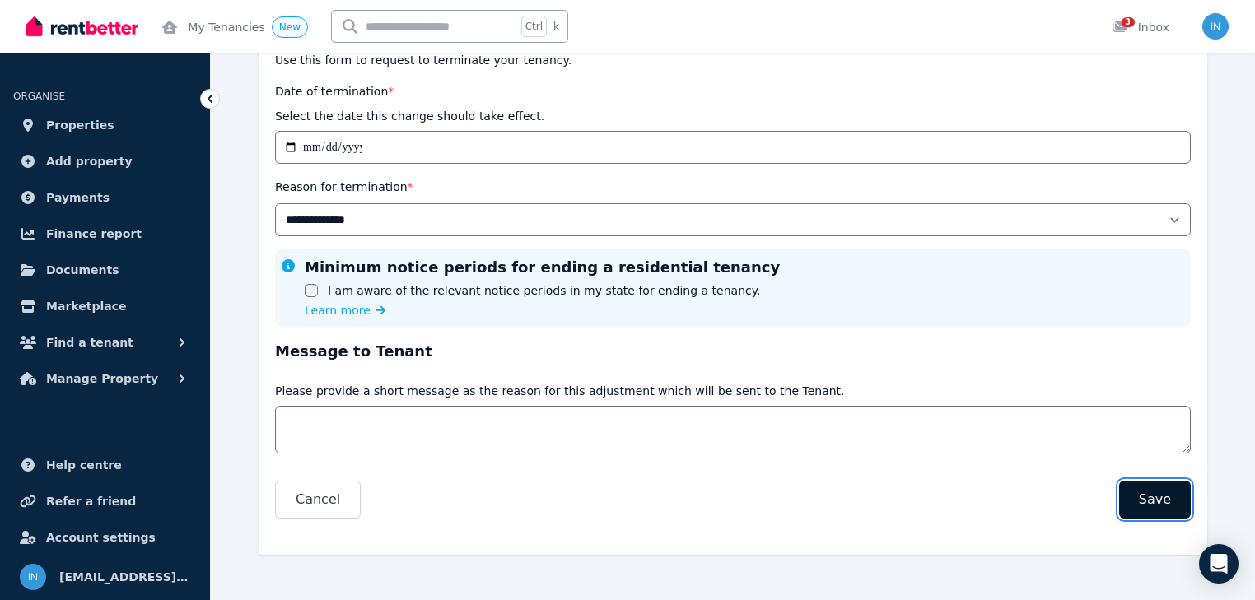
click at [1149, 495] on span "Save" at bounding box center [1155, 500] width 32 height 20
click at [59, 126] on span "Properties" at bounding box center [80, 125] width 68 height 20
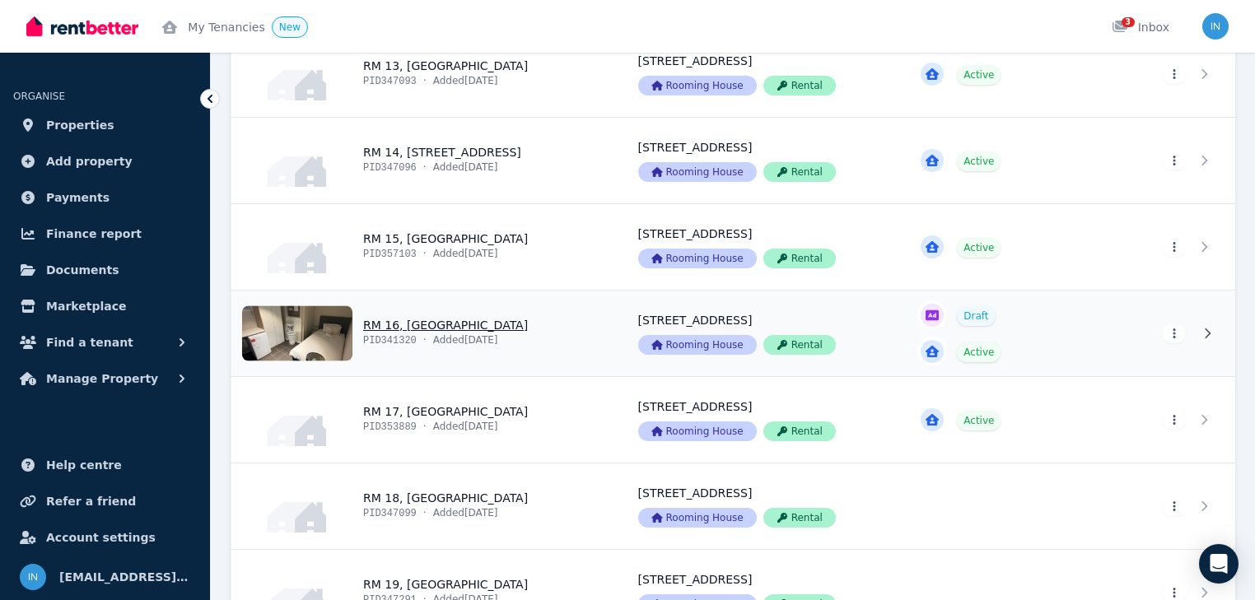
scroll to position [1449, 0]
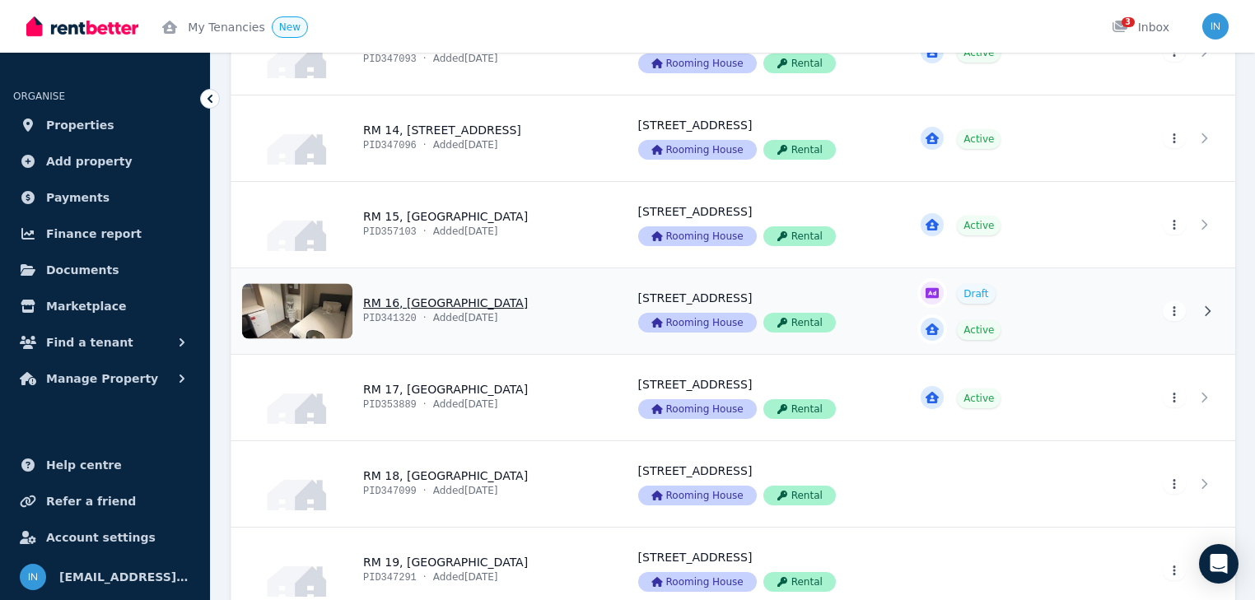
click at [397, 301] on link "View property details" at bounding box center [424, 311] width 387 height 86
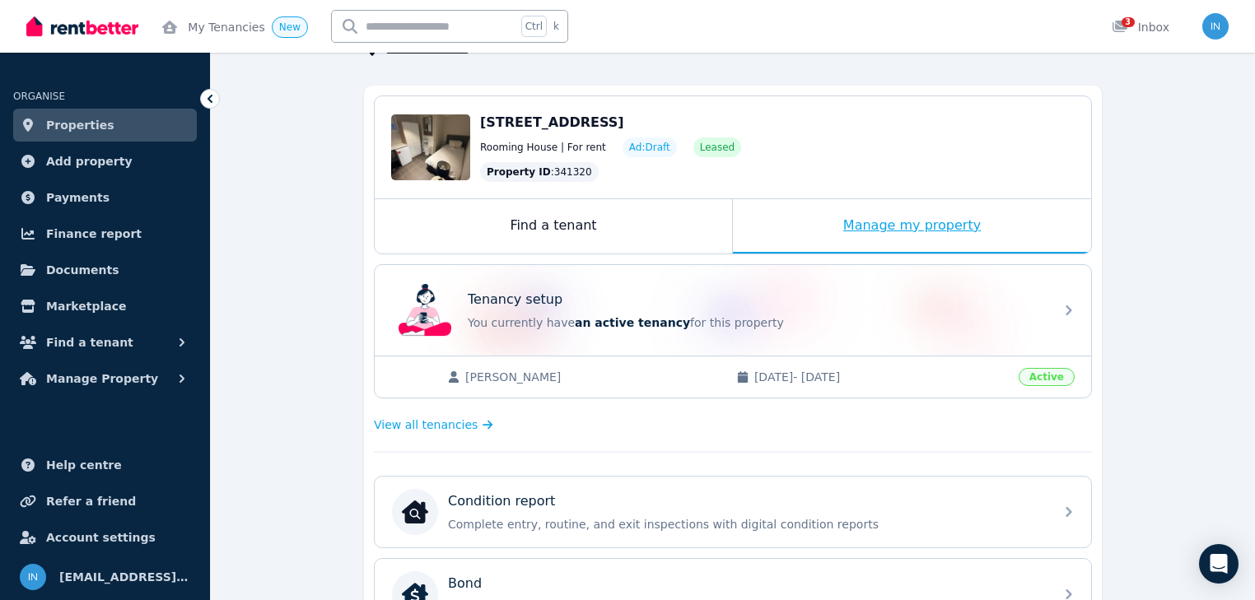
scroll to position [132, 0]
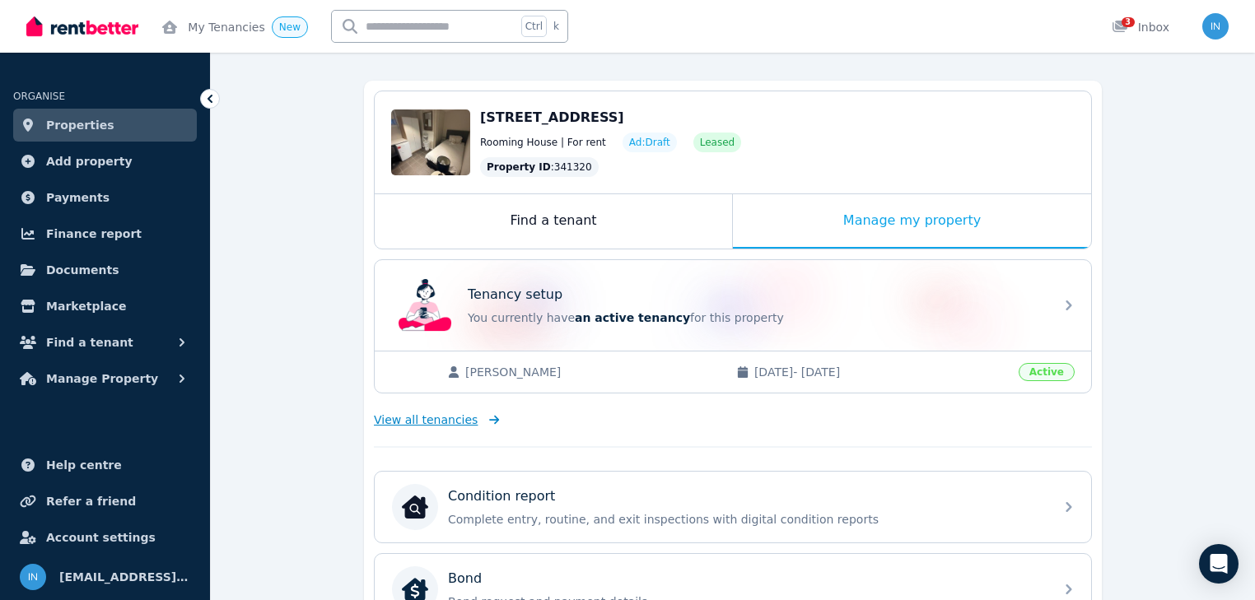
click at [454, 419] on span "View all tenancies" at bounding box center [426, 420] width 104 height 16
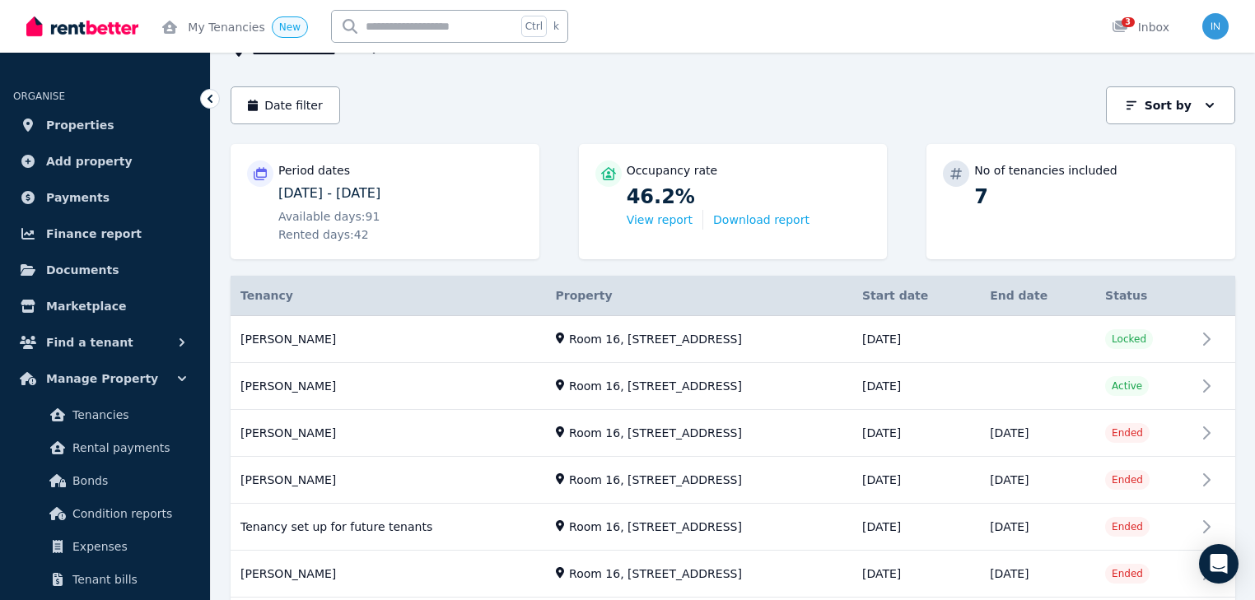
scroll to position [132, 0]
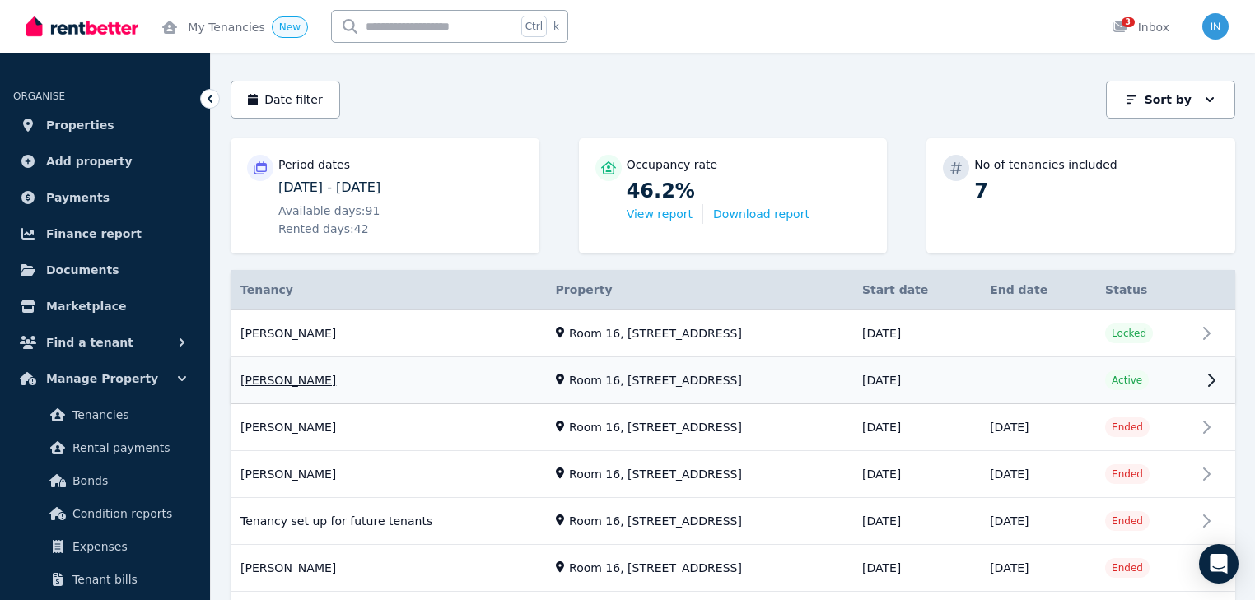
click at [287, 383] on link "View property details" at bounding box center [733, 381] width 1004 height 46
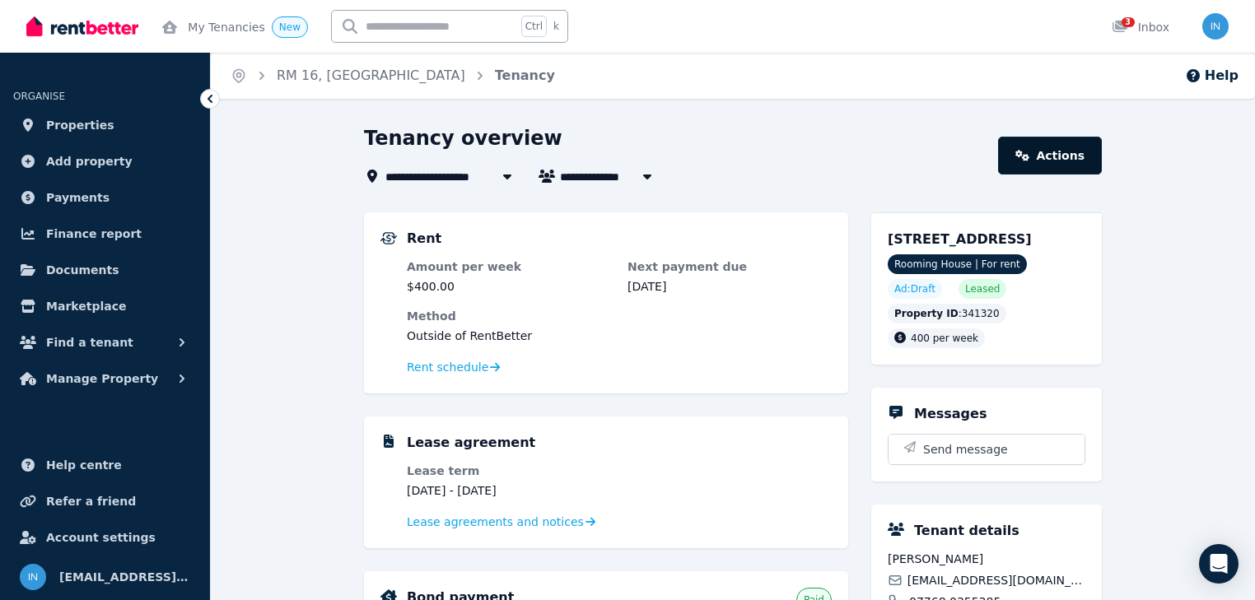
click at [1060, 153] on link "Actions" at bounding box center [1050, 156] width 104 height 38
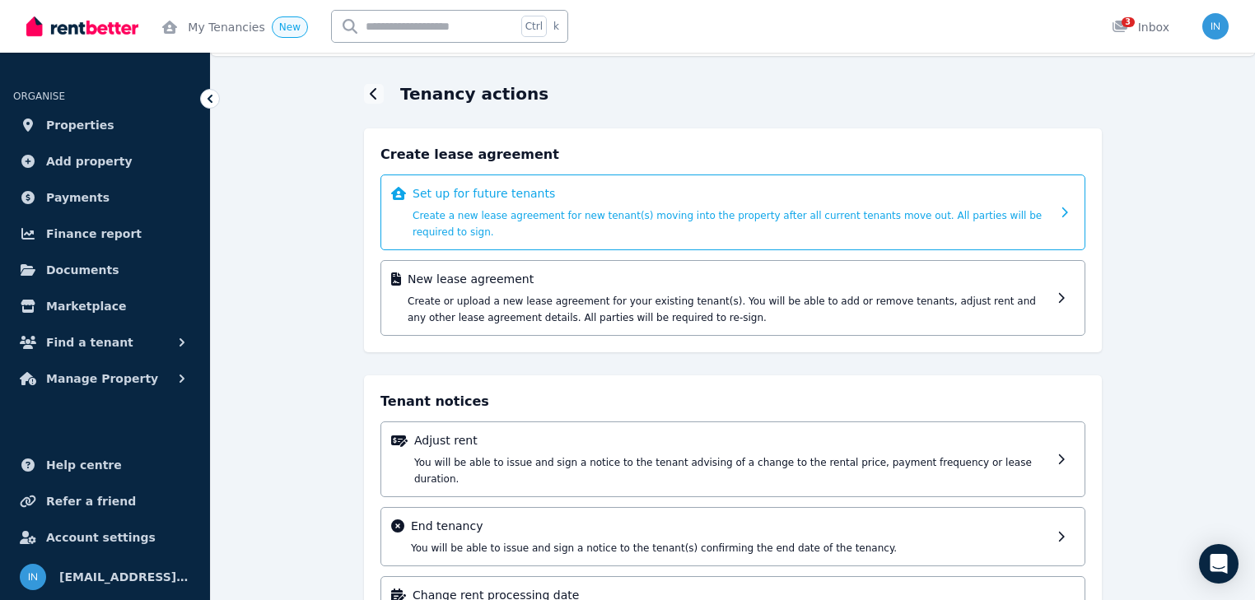
scroll to position [90, 0]
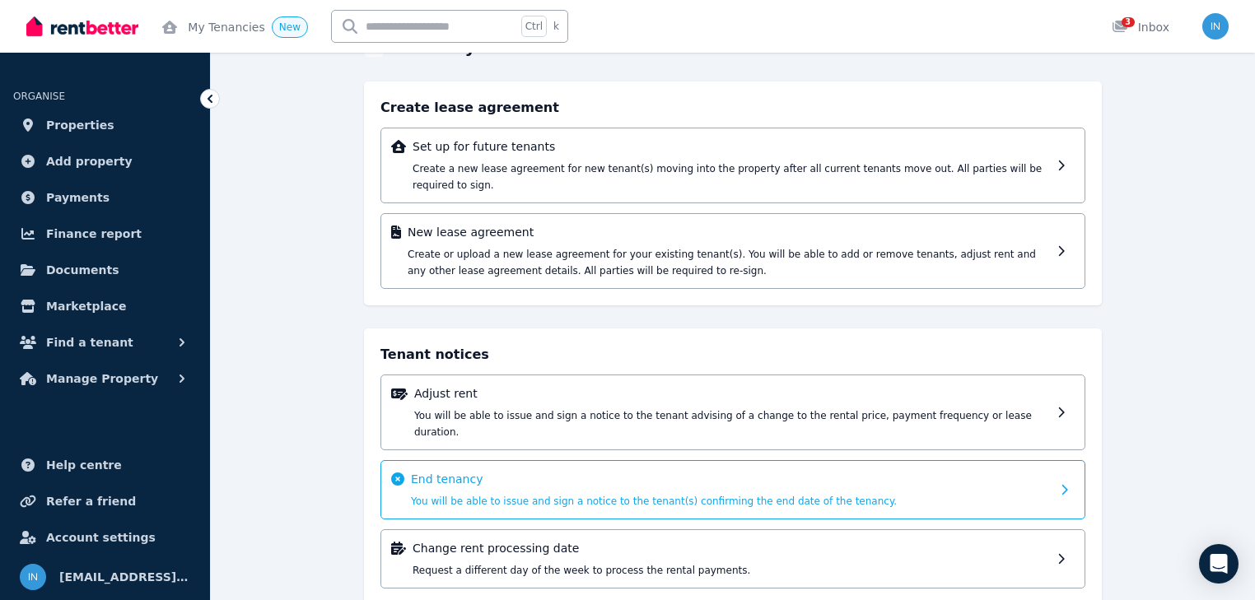
click at [528, 496] on span "You will be able to issue and sign a notice to the tenant(s) confirming the end…" at bounding box center [654, 502] width 486 height 12
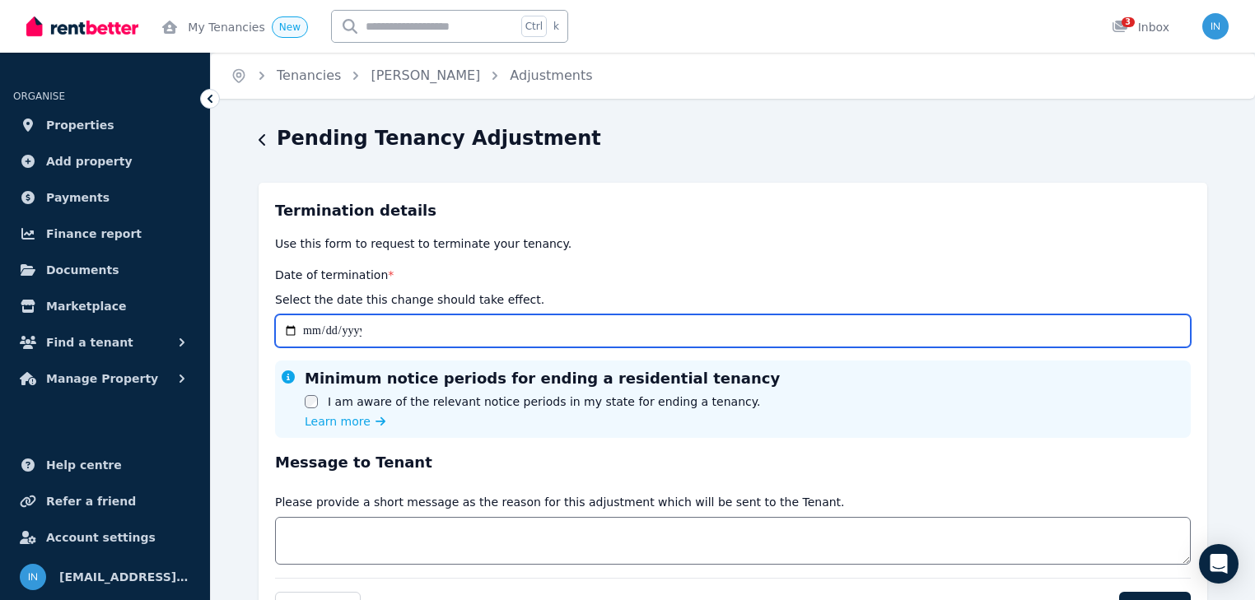
click at [318, 333] on input "Date of termination *" at bounding box center [733, 331] width 916 height 33
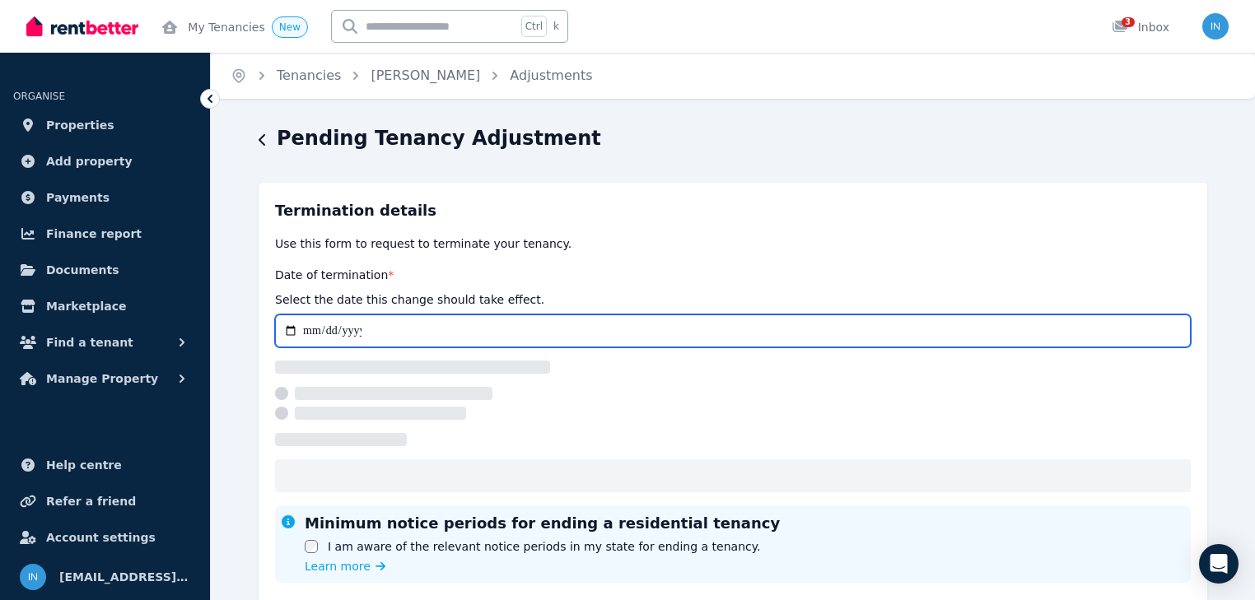
type input "**********"
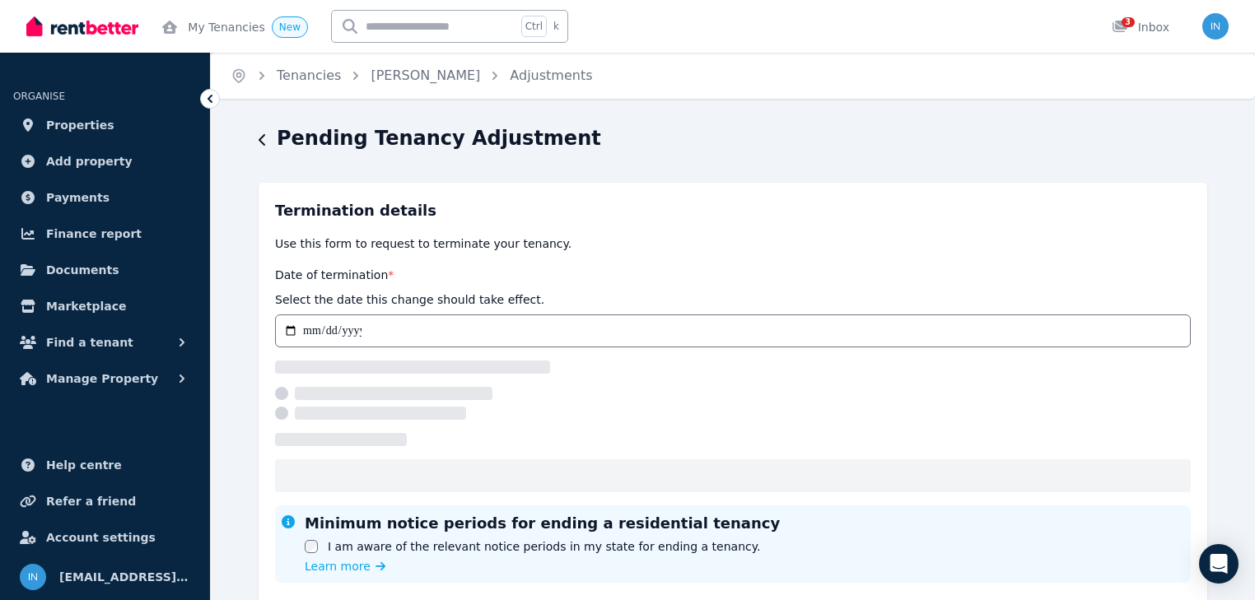
click at [237, 415] on div "**********" at bounding box center [733, 491] width 1044 height 732
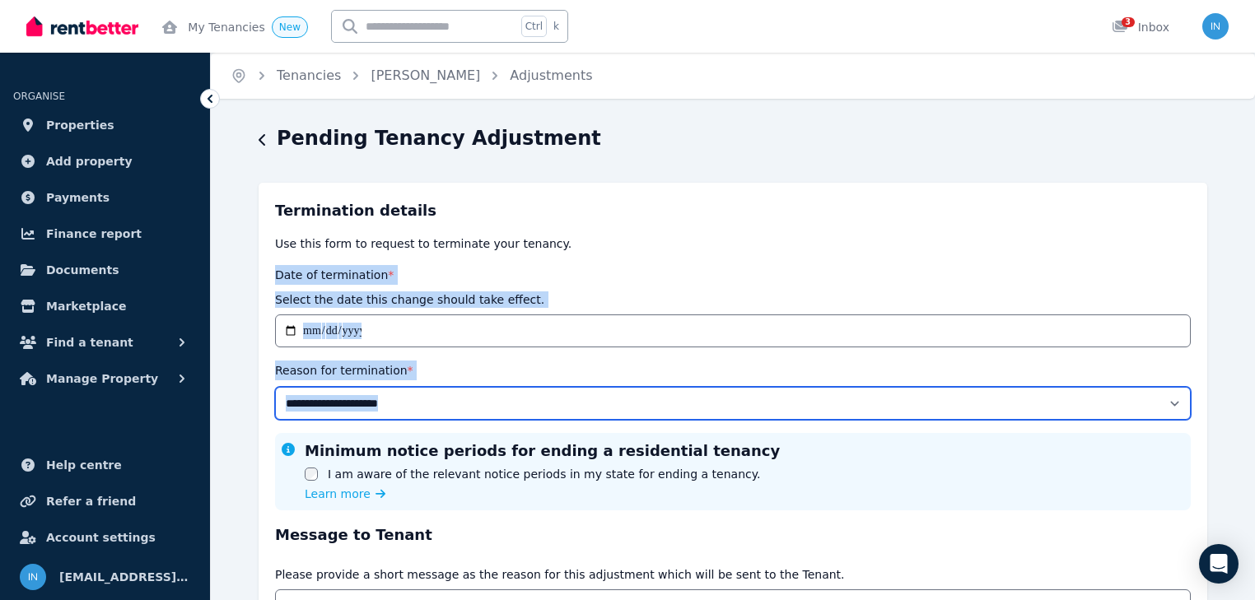
click at [1169, 408] on select "**********" at bounding box center [733, 403] width 916 height 33
select select "**********"
click at [275, 387] on select "**********" at bounding box center [733, 403] width 916 height 33
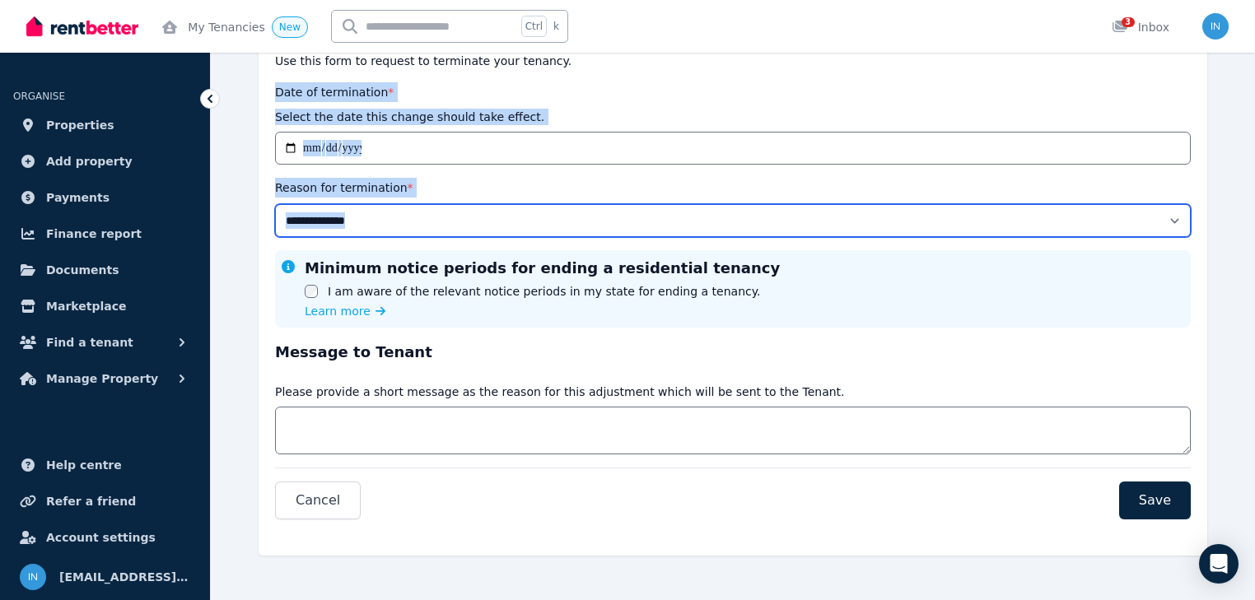
scroll to position [184, 0]
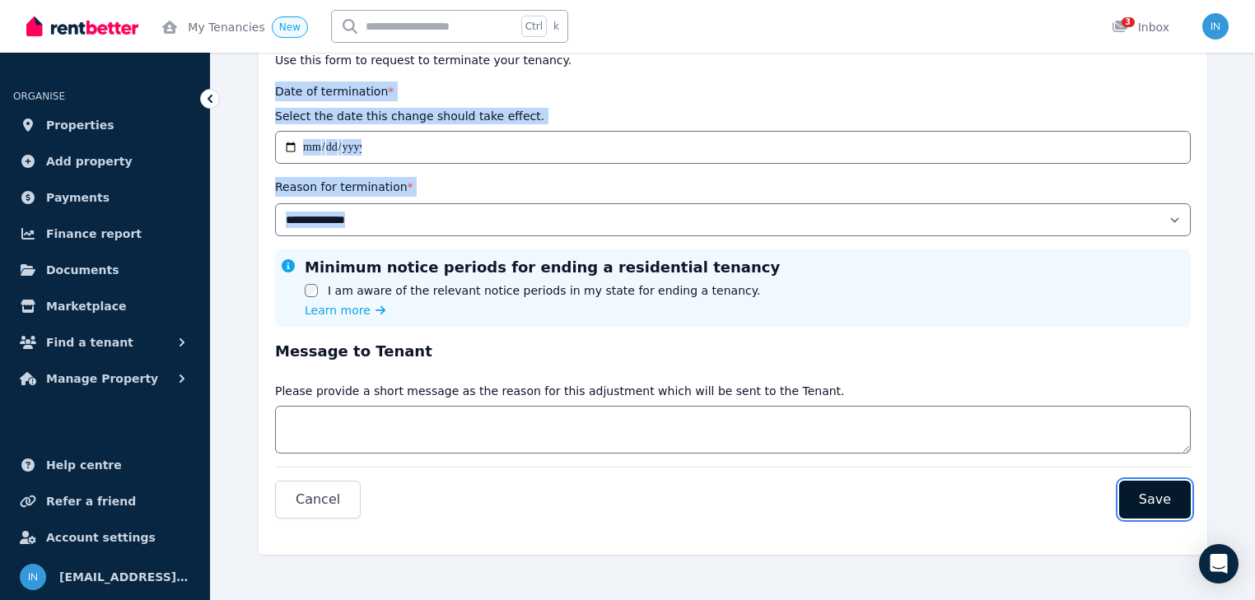
click at [1149, 492] on span "Save" at bounding box center [1155, 500] width 32 height 20
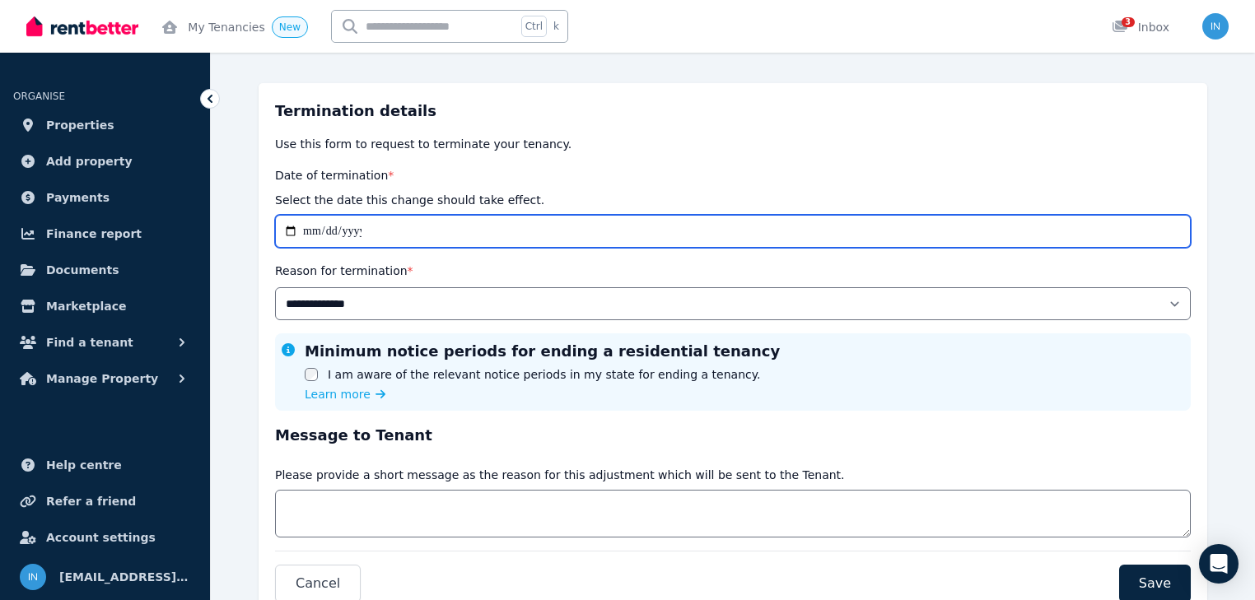
scroll to position [132, 0]
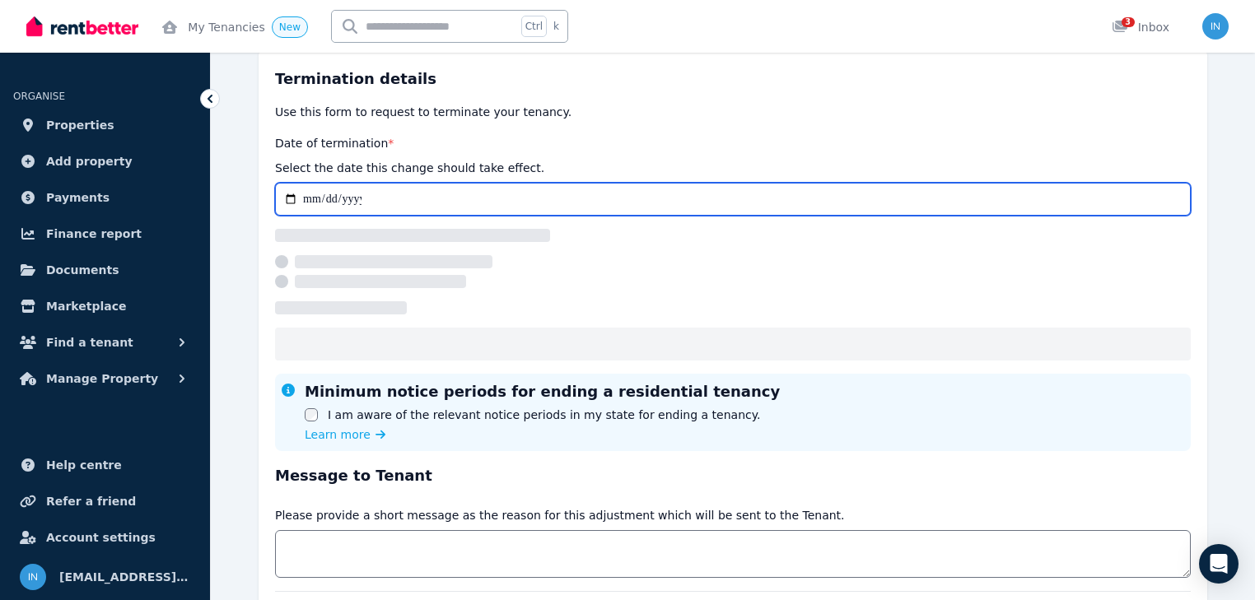
select select "**********"
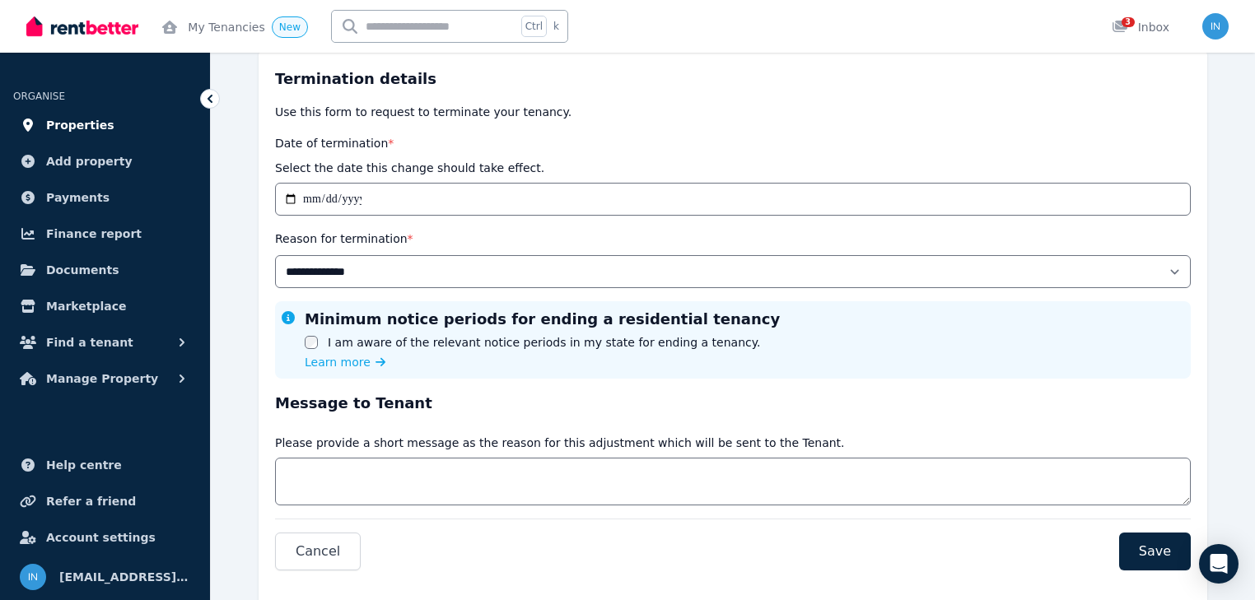
click at [66, 123] on span "Properties" at bounding box center [80, 125] width 68 height 20
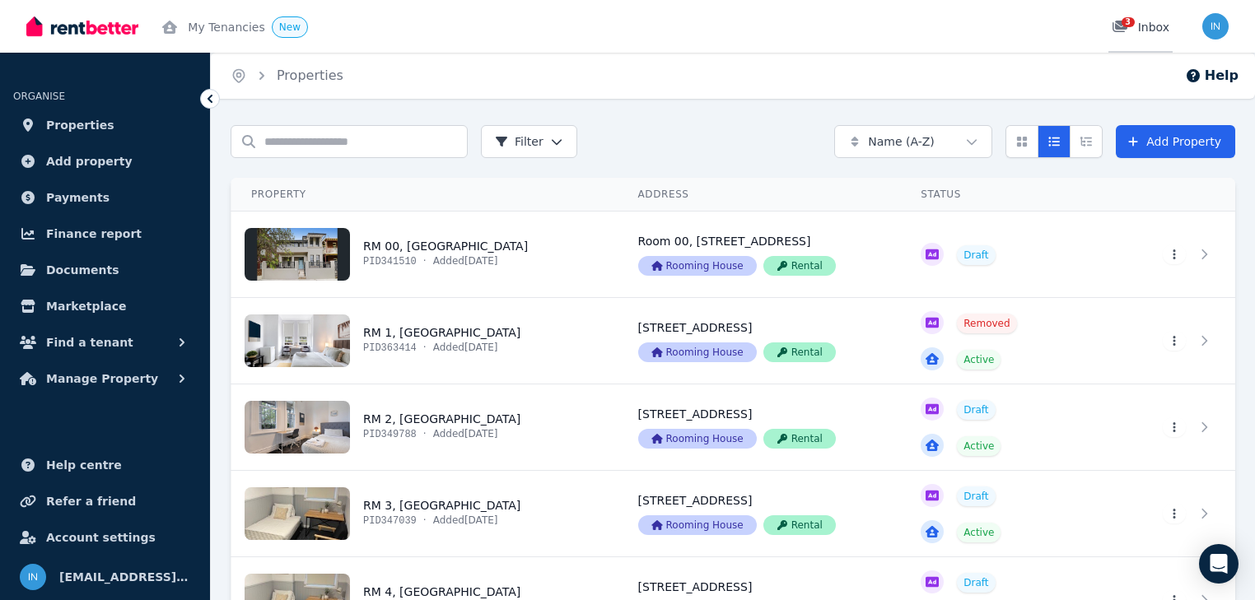
click at [1123, 28] on icon at bounding box center [1119, 27] width 15 height 12
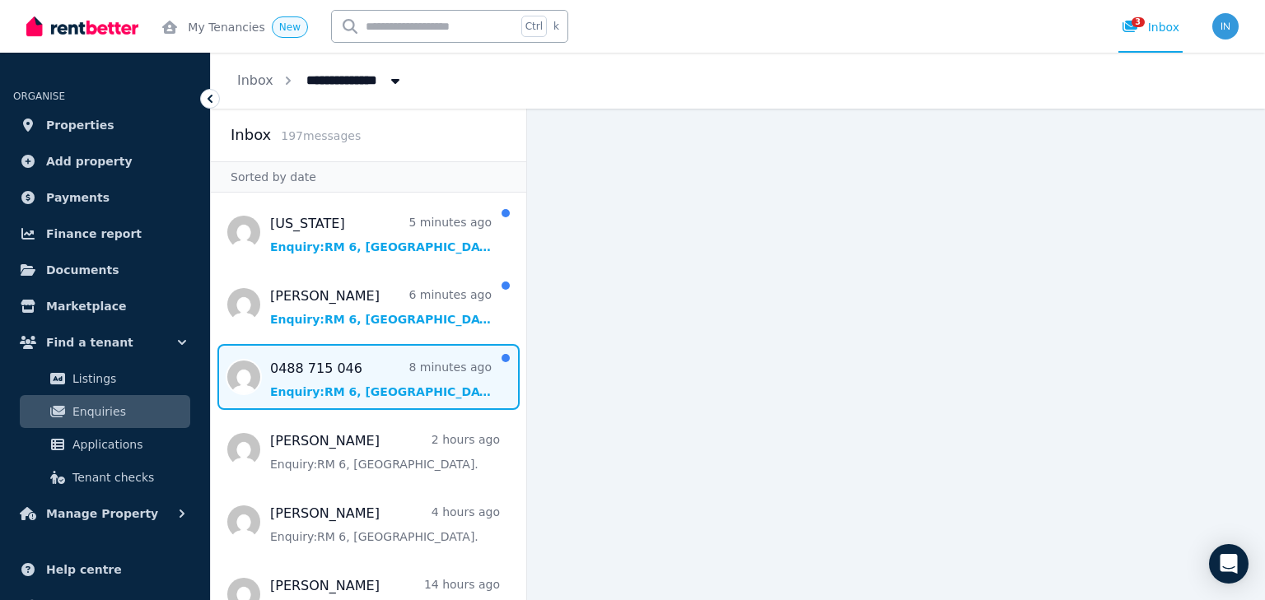
click at [359, 382] on span "Message list" at bounding box center [368, 377] width 315 height 66
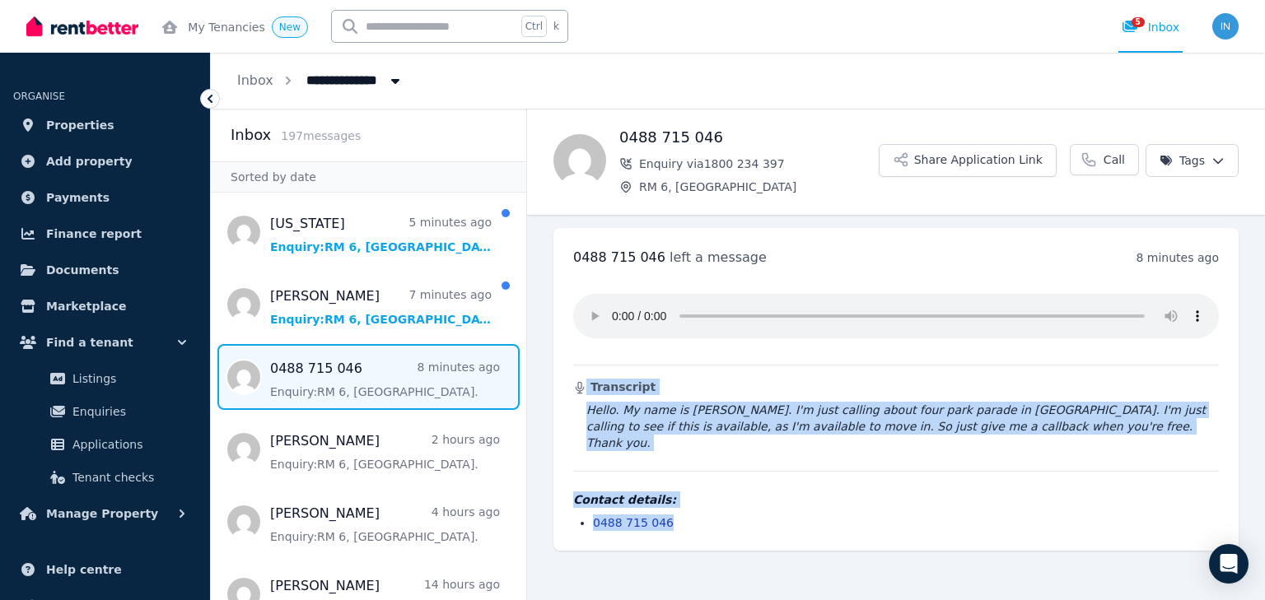
drag, startPoint x: 566, startPoint y: 352, endPoint x: 694, endPoint y: 513, distance: 205.7
click at [694, 513] on div "0488 715 046 left a message 8 minutes ago 2:53 pm [DATE][DATE] Transcript Hello…" at bounding box center [895, 389] width 685 height 323
copy div "Transcript Hello. My name is [PERSON_NAME]. I'm just calling about four park pa…"
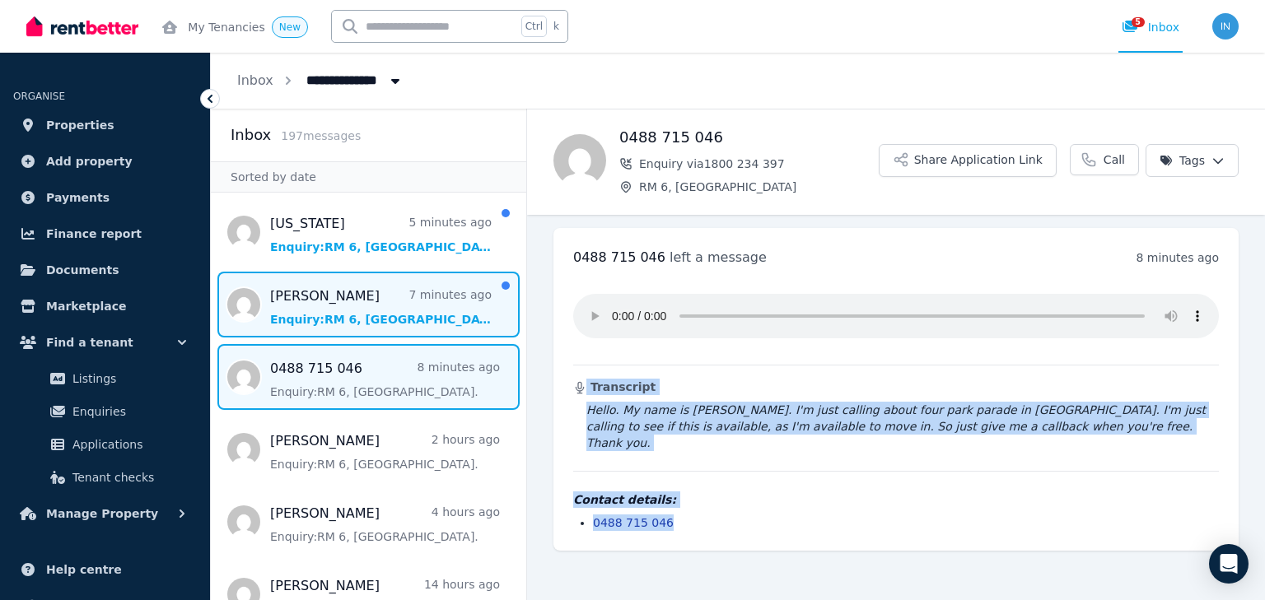
click at [361, 310] on span "Message list" at bounding box center [368, 305] width 315 height 66
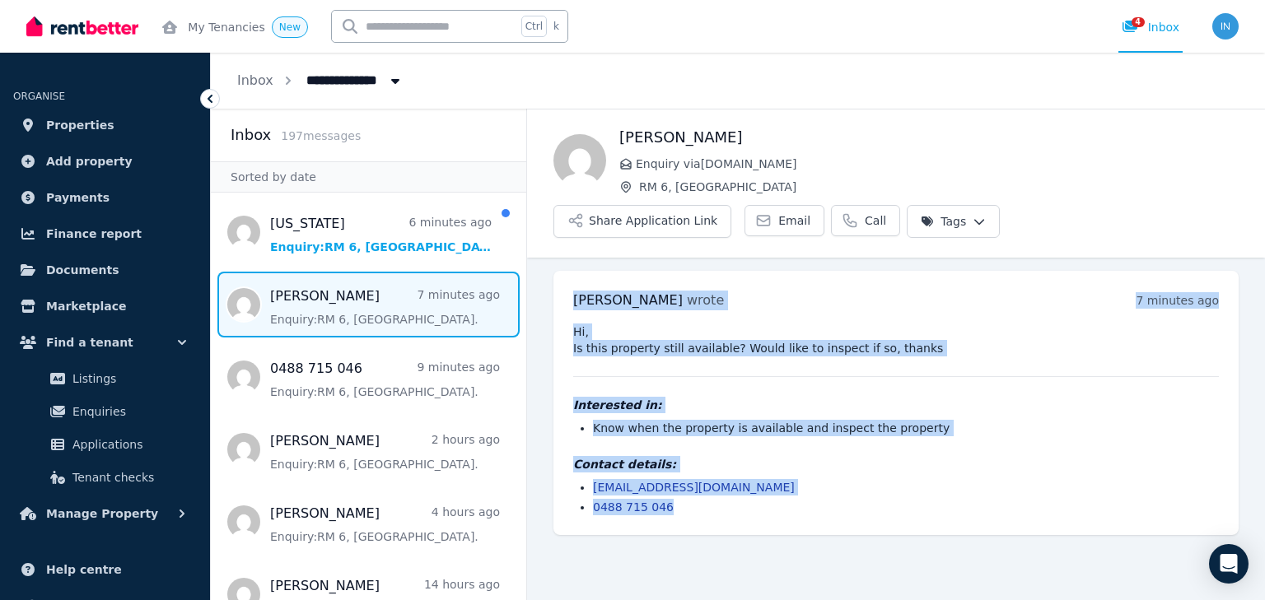
drag, startPoint x: 564, startPoint y: 243, endPoint x: 794, endPoint y: 464, distance: 318.5
click at [794, 464] on div "[PERSON_NAME] wrote 7 minutes ago 2:54 pm [DATE][DATE] Hi, Is this property sti…" at bounding box center [895, 403] width 685 height 264
copy div "[PERSON_NAME] wrote 7 minutes ago 2:54 pm [DATE][DATE] Hi, Is this property sti…"
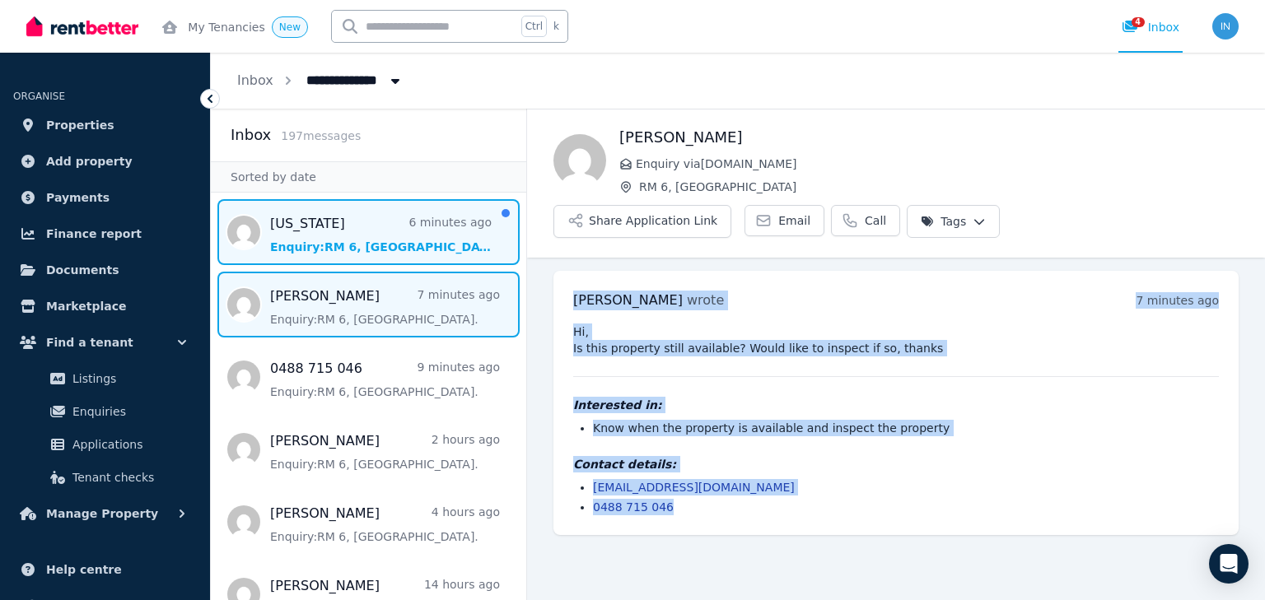
click at [339, 210] on span "Message list" at bounding box center [368, 232] width 315 height 66
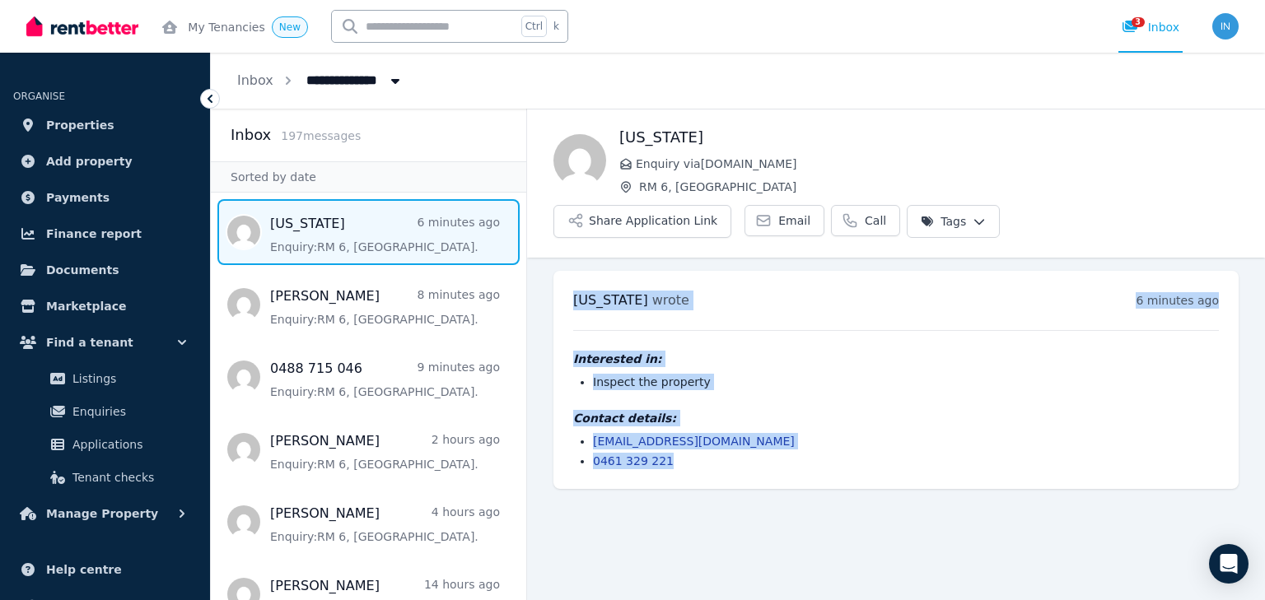
drag, startPoint x: 561, startPoint y: 236, endPoint x: 679, endPoint y: 423, distance: 221.3
click at [679, 423] on div "[US_STATE] wrote 6 minutes ago 2:55 pm [DATE][DATE] Interested in: Inspect the …" at bounding box center [895, 380] width 685 height 218
copy div "[US_STATE] wrote 6 minutes ago 2:55 pm [DATE][DATE] Interested in: Inspect the …"
click at [79, 132] on span "Properties" at bounding box center [80, 125] width 68 height 20
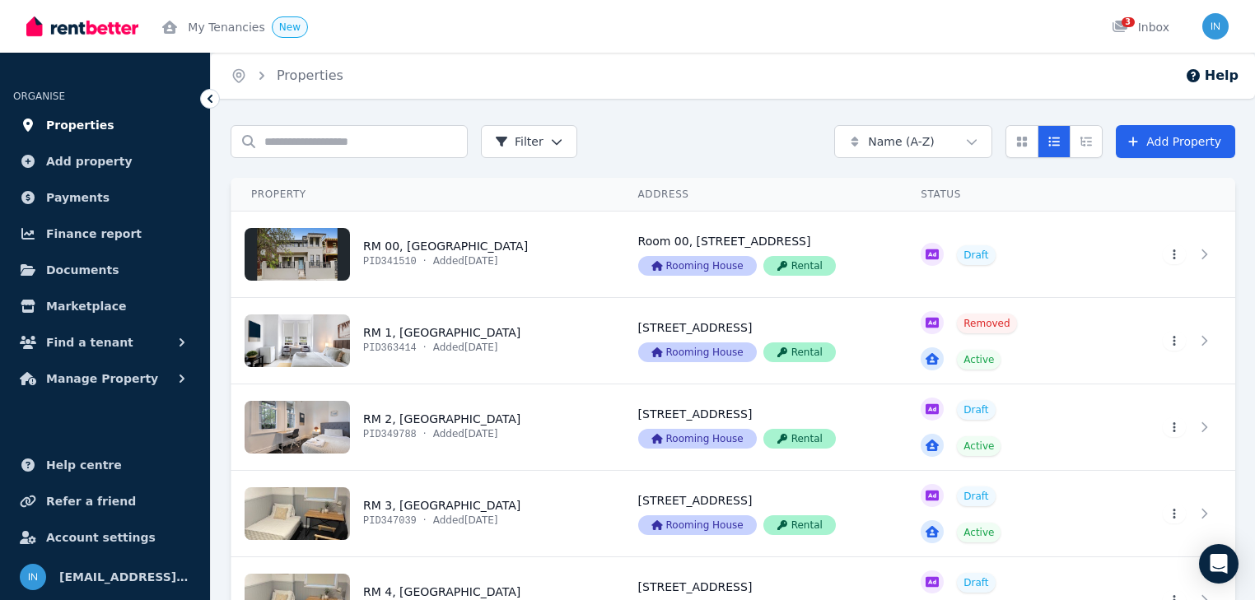
click at [62, 128] on span "Properties" at bounding box center [80, 125] width 68 height 20
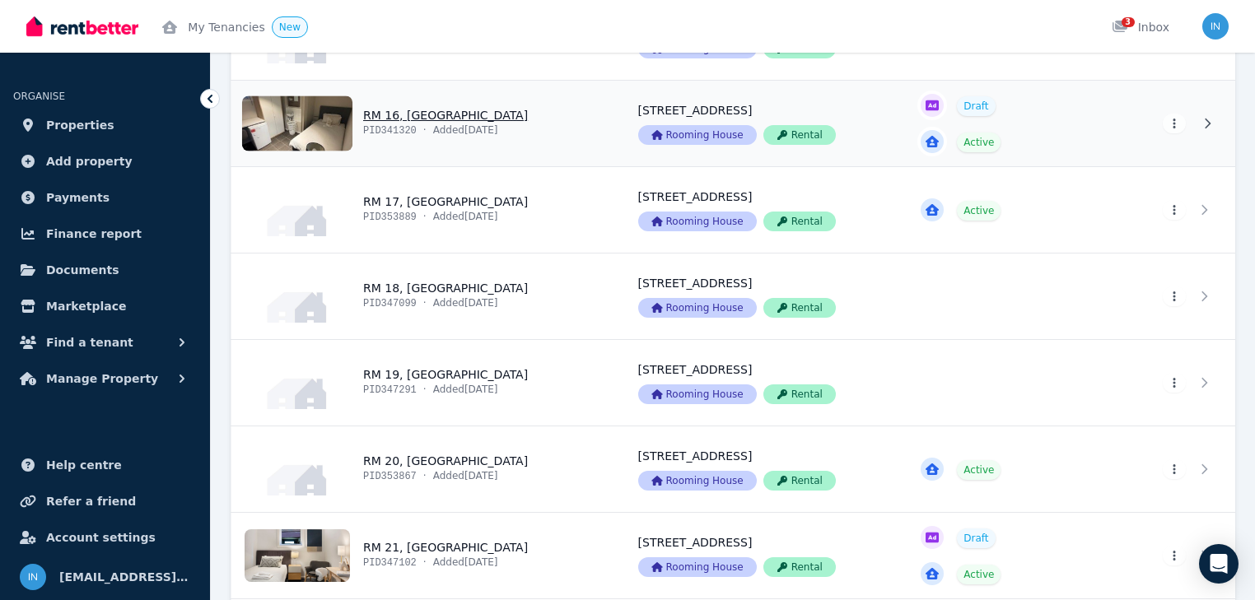
scroll to position [1647, 0]
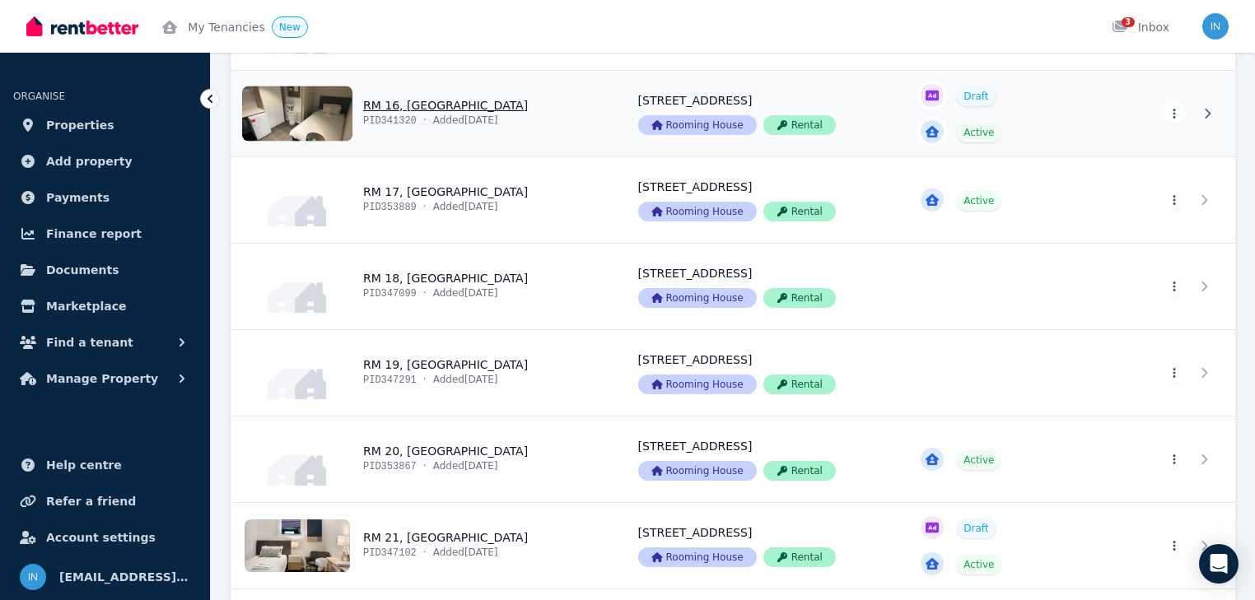
click at [404, 110] on link "View property details" at bounding box center [424, 114] width 387 height 86
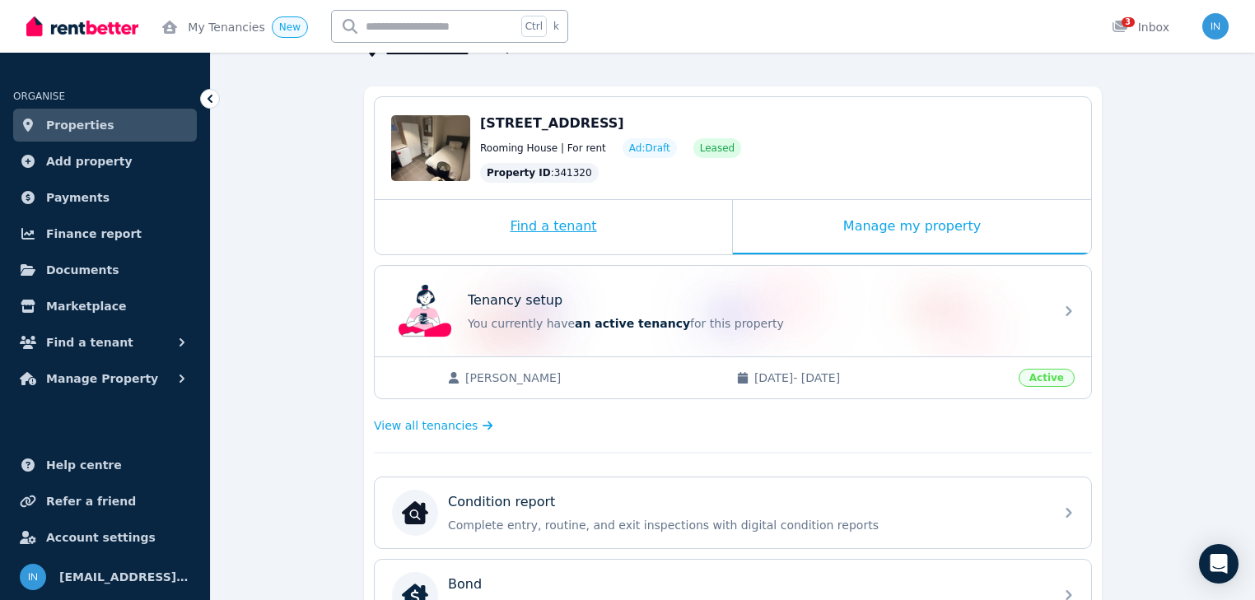
scroll to position [132, 0]
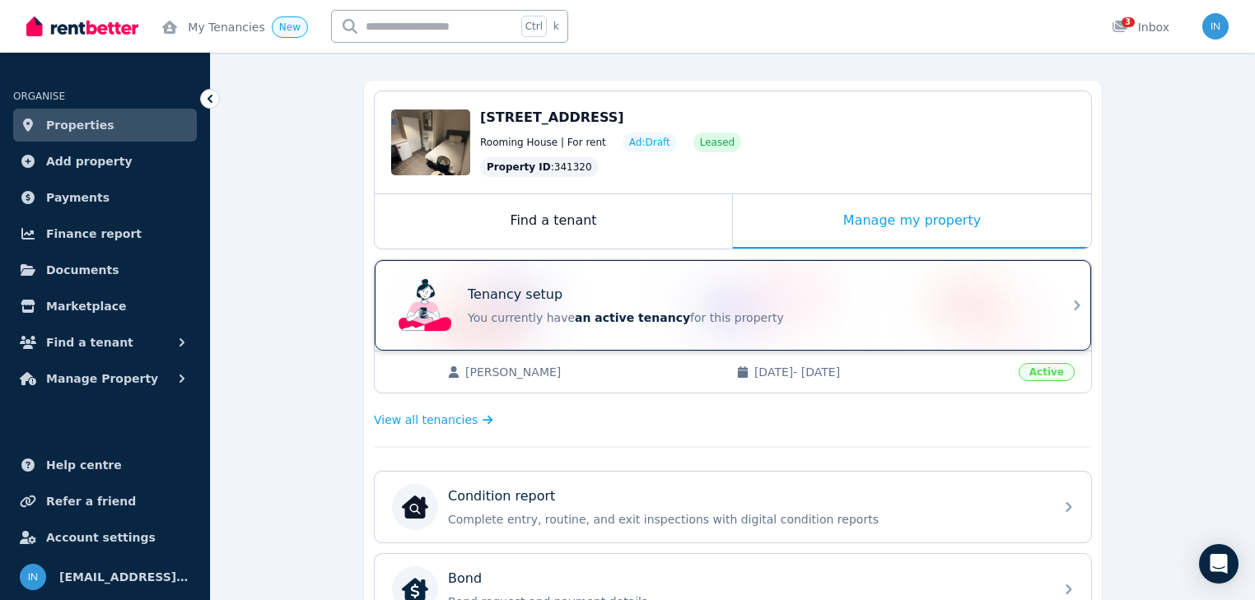
click at [553, 300] on div "Tenancy setup" at bounding box center [756, 295] width 576 height 20
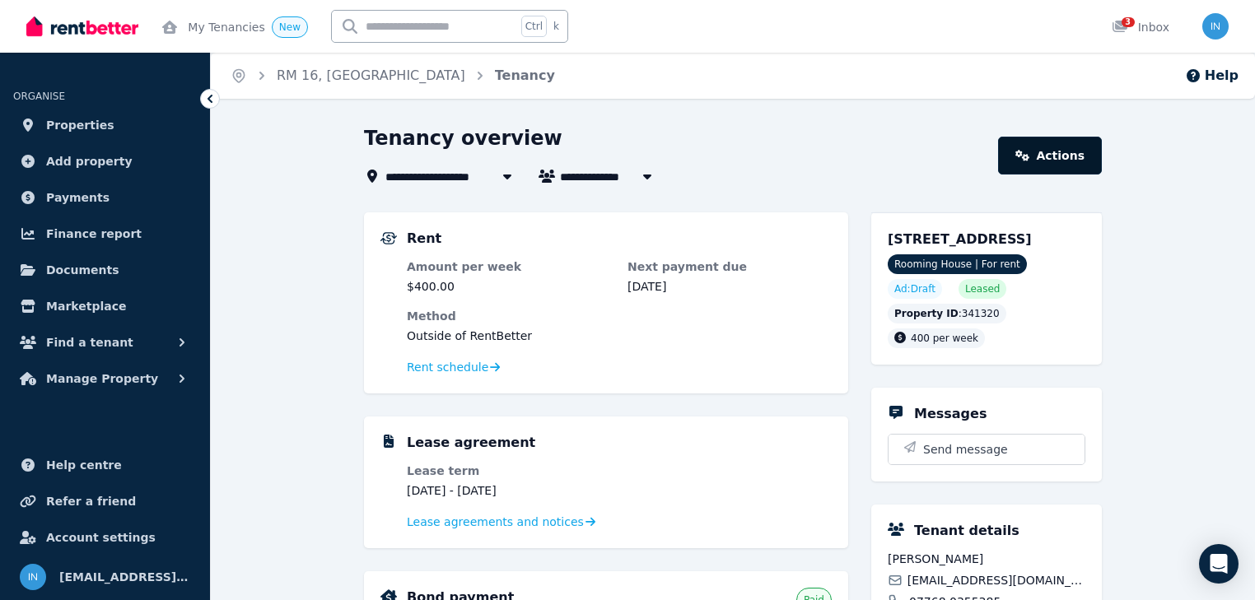
click at [1092, 157] on link "Actions" at bounding box center [1050, 156] width 104 height 38
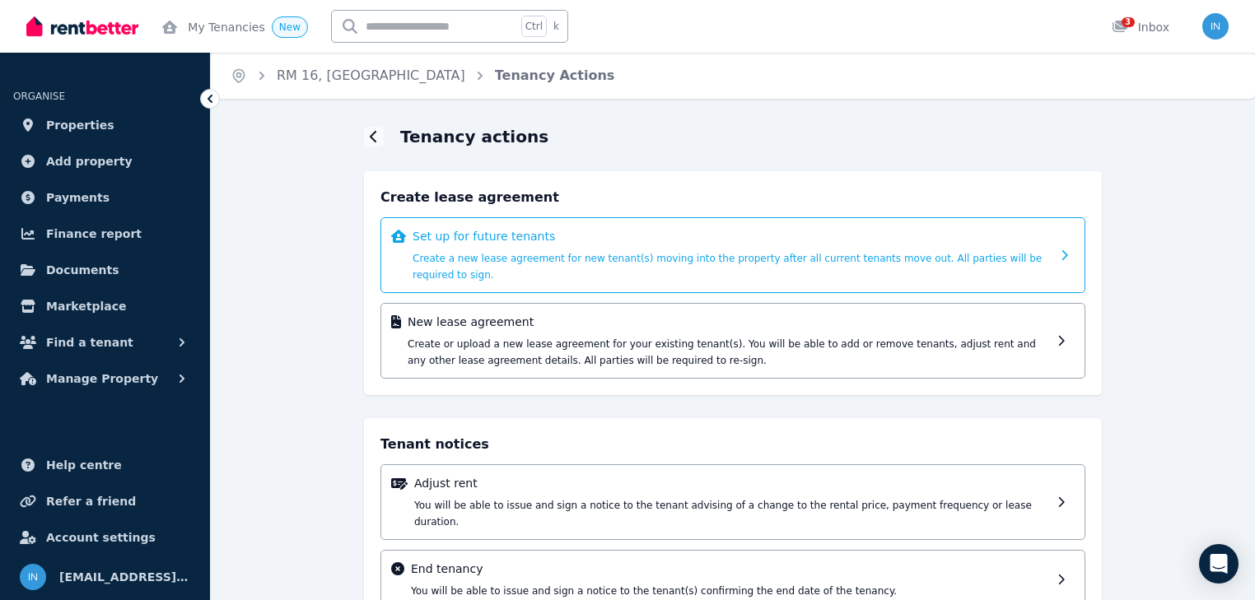
scroll to position [90, 0]
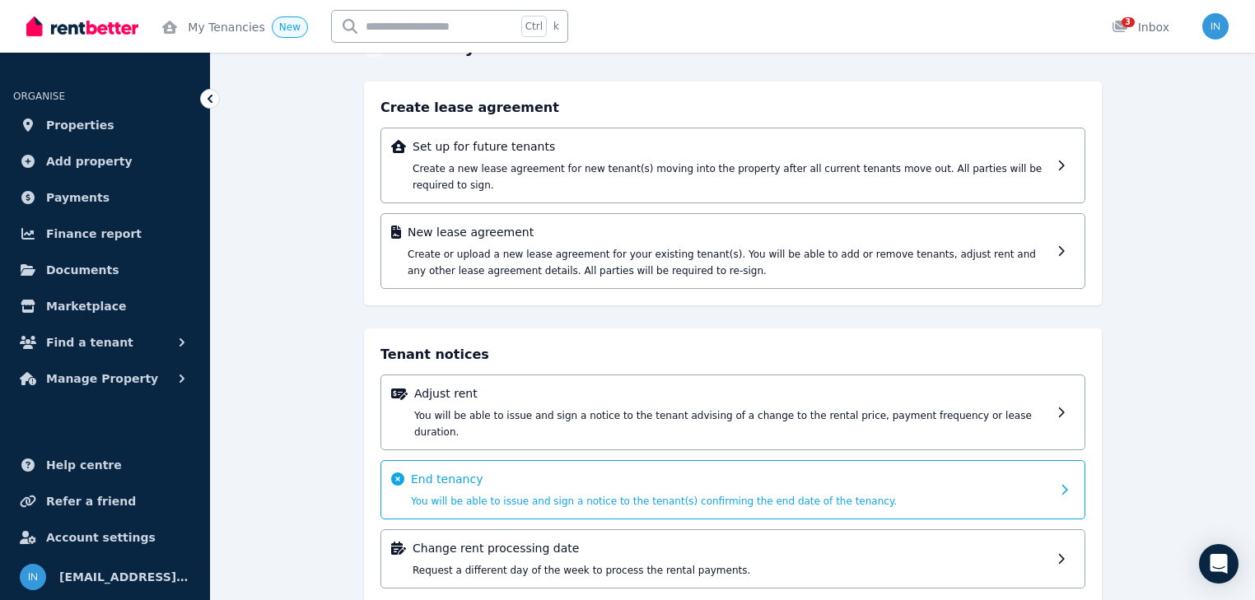
click at [489, 471] on p "End tenancy" at bounding box center [731, 479] width 640 height 16
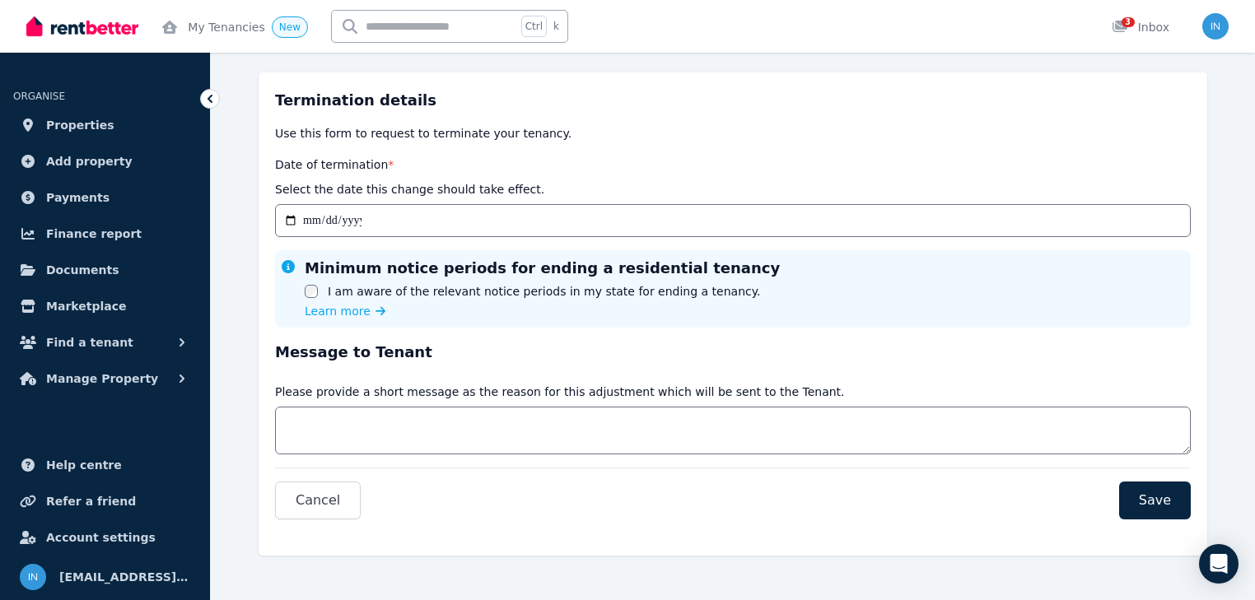
scroll to position [111, 0]
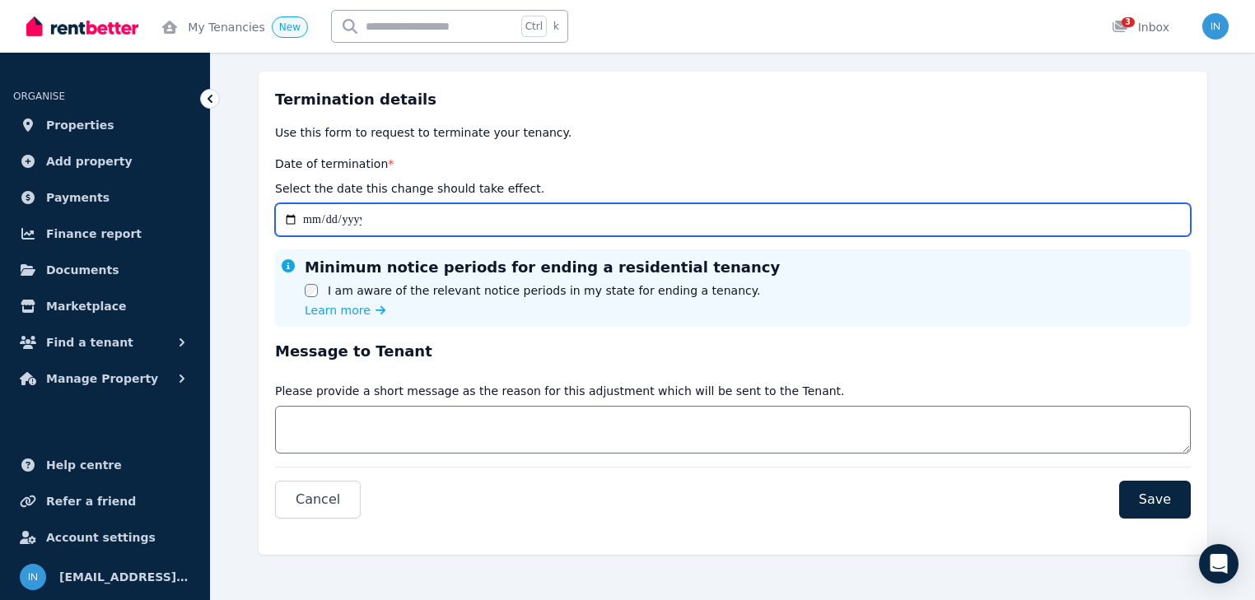
click at [316, 217] on input "Date of termination *" at bounding box center [733, 219] width 916 height 33
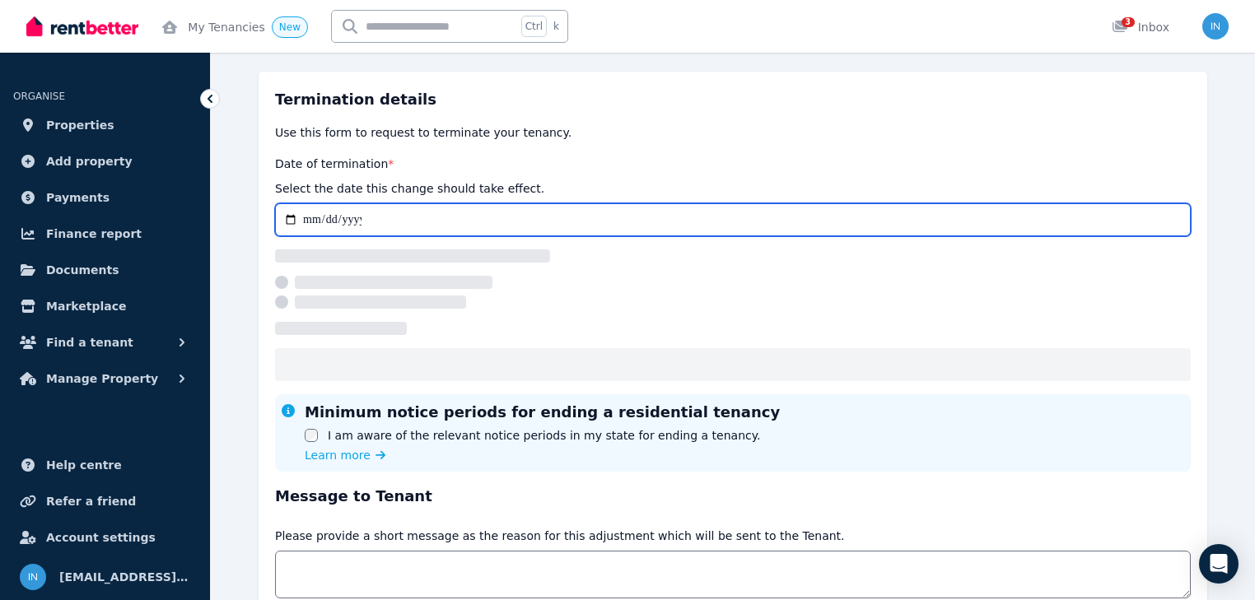
type input "**********"
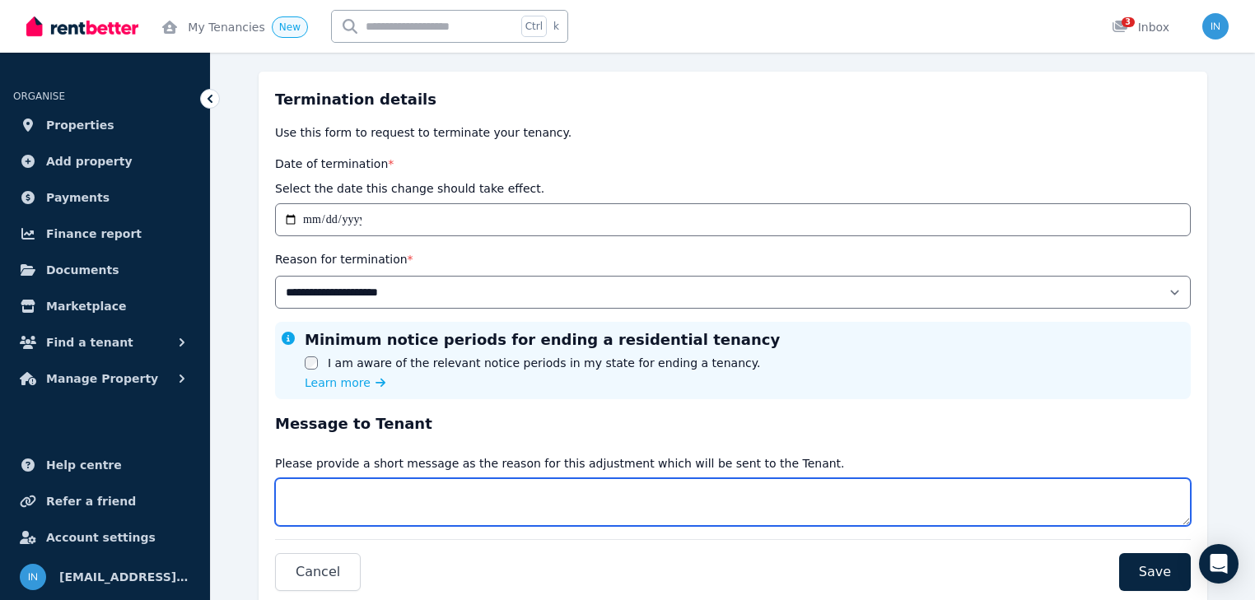
click at [1051, 501] on textarea "Message" at bounding box center [733, 502] width 916 height 48
type textarea "***"
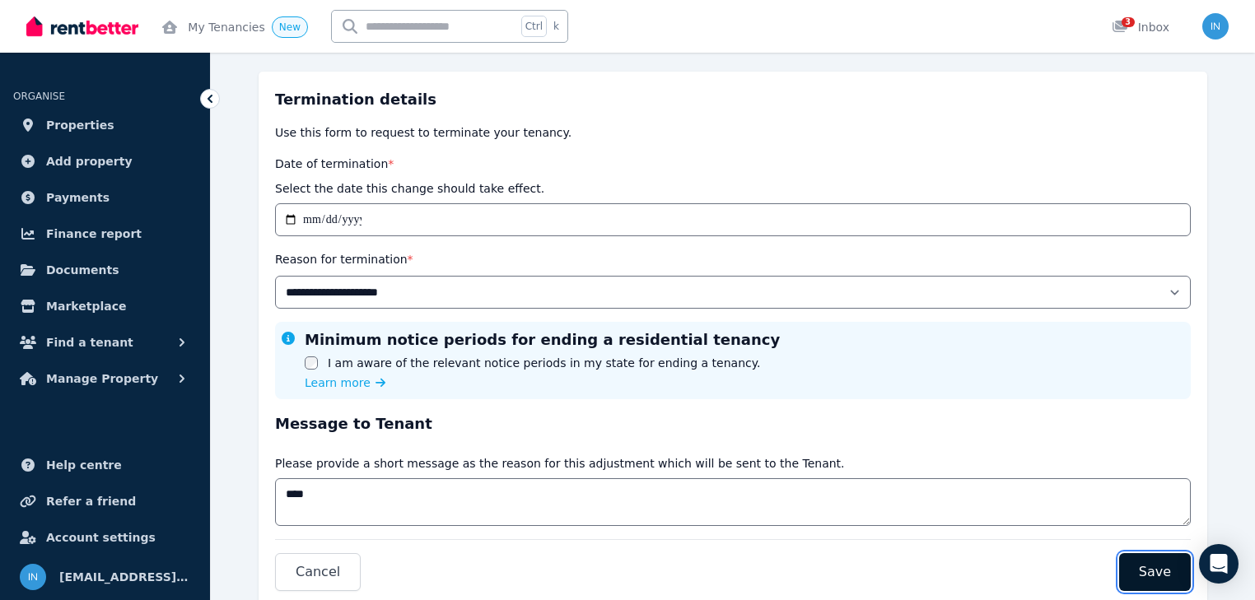
click at [1143, 564] on span "Save" at bounding box center [1155, 572] width 32 height 20
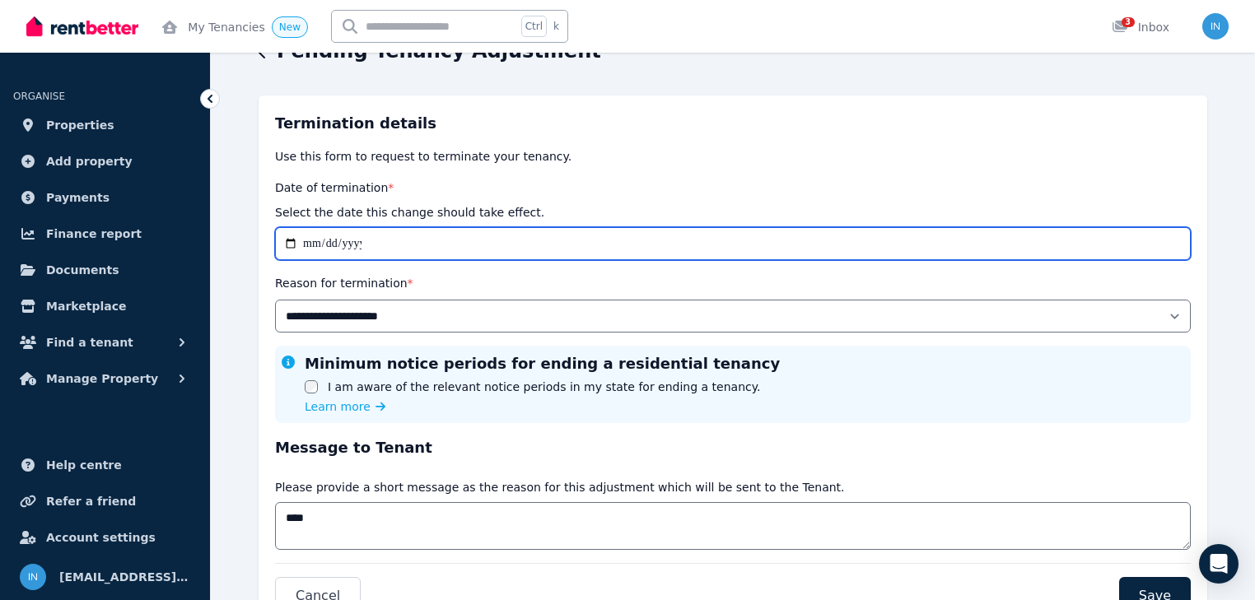
scroll to position [0, 0]
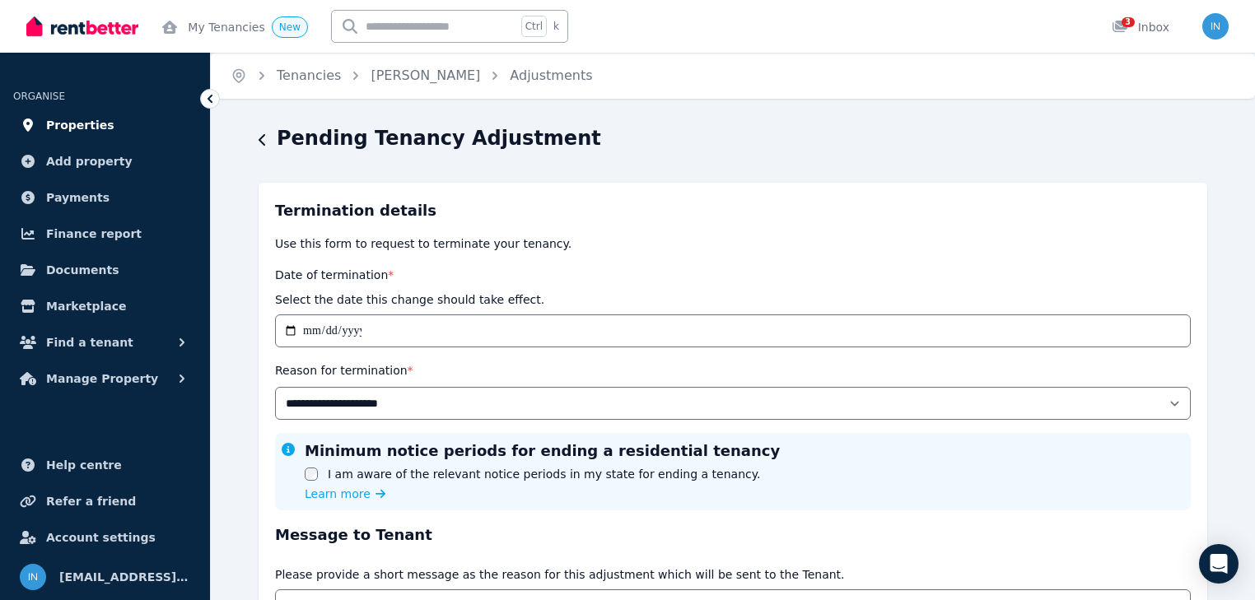
click at [63, 128] on span "Properties" at bounding box center [80, 125] width 68 height 20
